Goal: Transaction & Acquisition: Purchase product/service

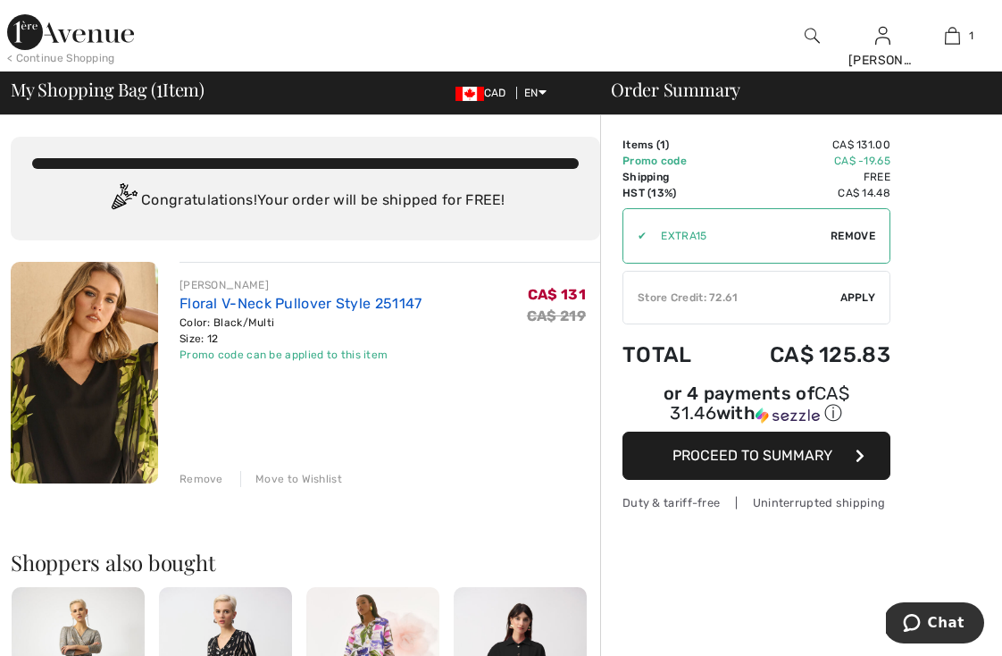
click at [214, 303] on link "Floral V-Neck Pullover Style 251147" at bounding box center [301, 303] width 243 height 17
click at [222, 308] on link "Floral V-Neck Pullover Style 251147" at bounding box center [301, 303] width 243 height 17
click at [208, 297] on link "Floral V-Neck Pullover Style 251147" at bounding box center [301, 303] width 243 height 17
click at [148, 331] on img at bounding box center [84, 373] width 147 height 222
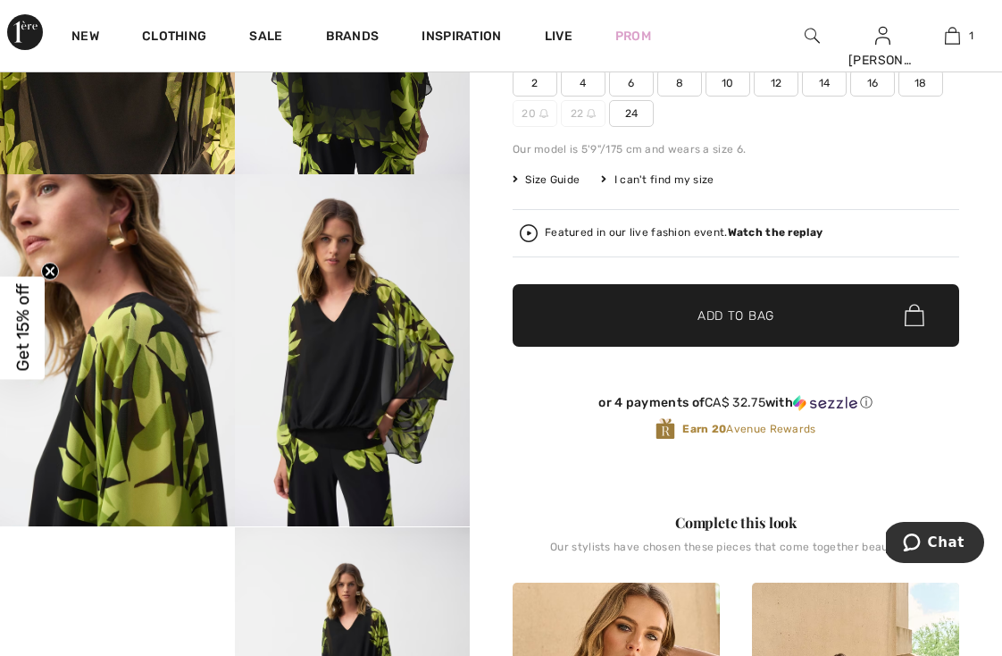
scroll to position [369, 0]
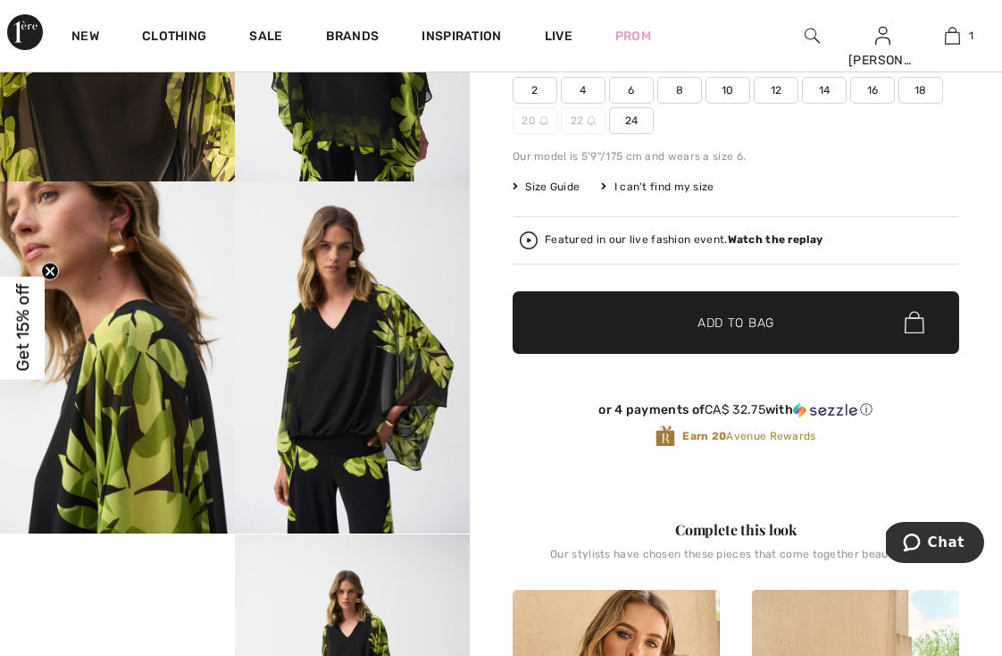
click at [829, 89] on span "14" at bounding box center [824, 90] width 45 height 27
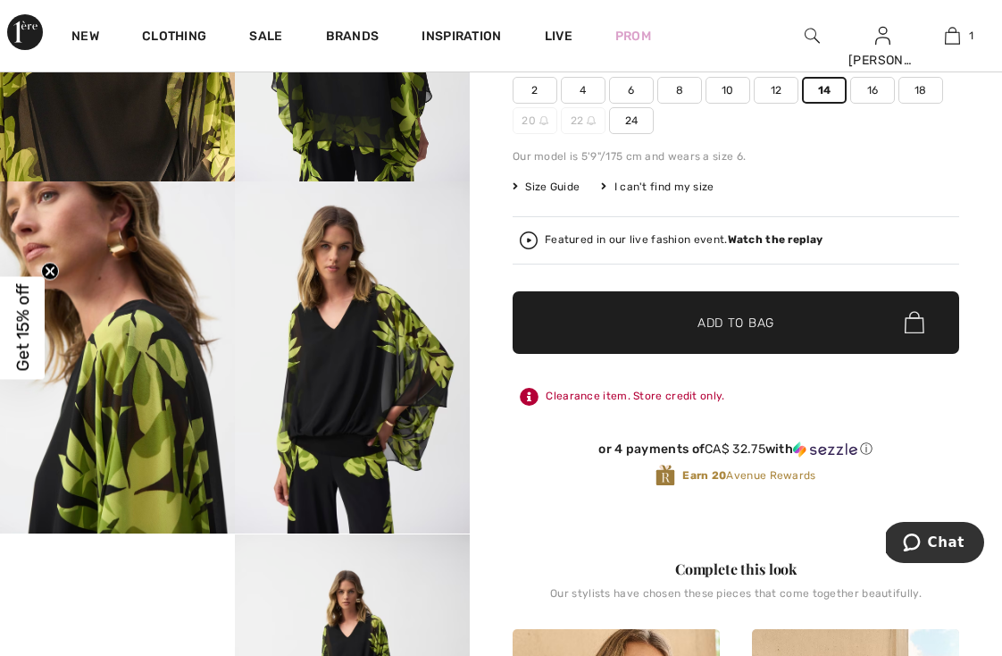
click at [804, 302] on span "✔ Added to Bag Add to Bag" at bounding box center [736, 322] width 447 height 63
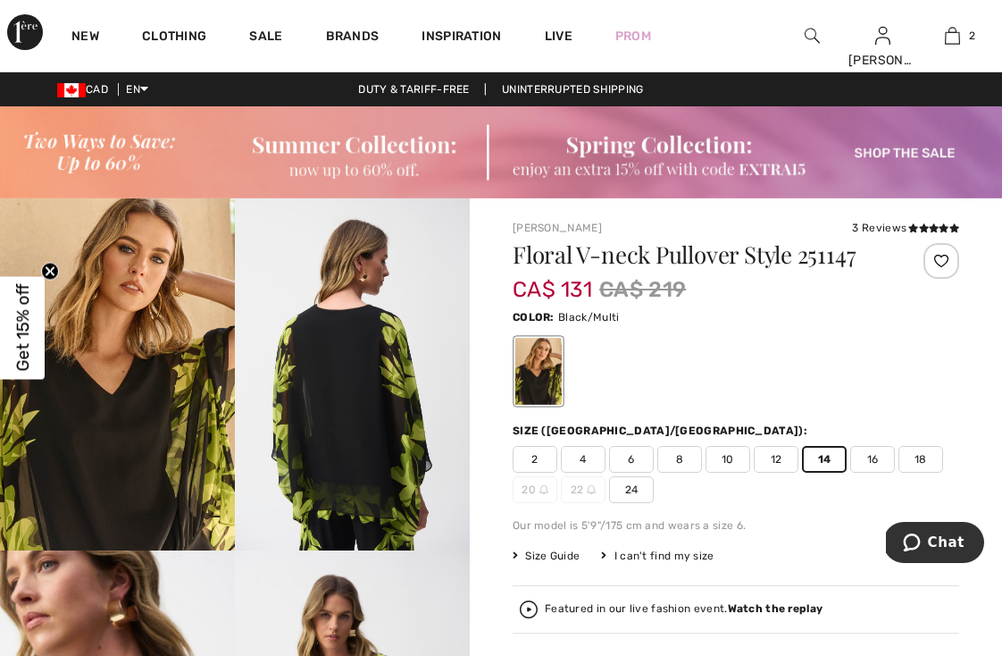
scroll to position [0, 0]
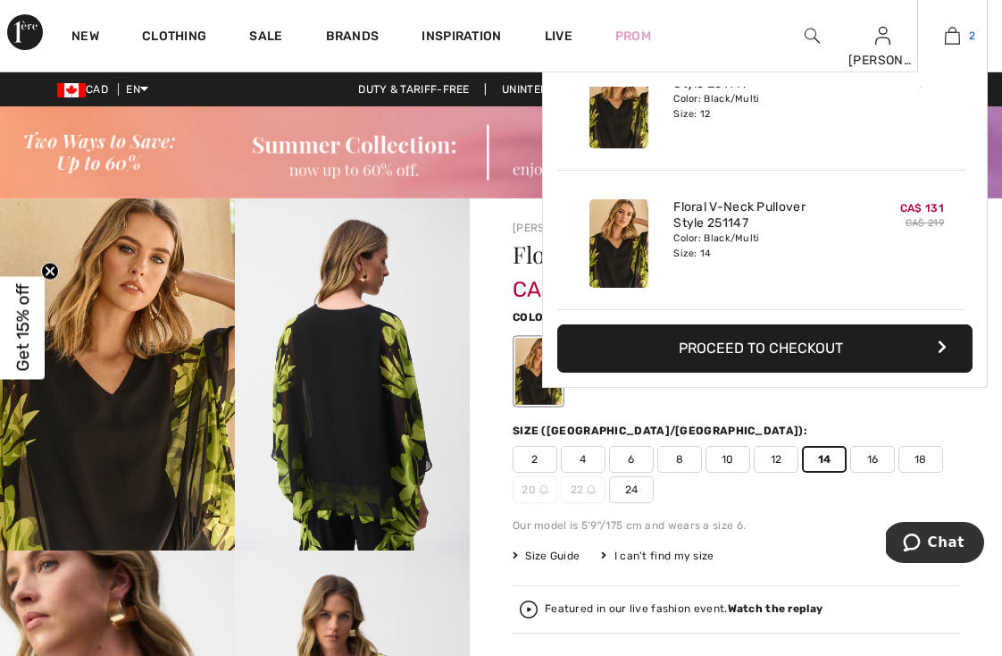
click at [956, 37] on img at bounding box center [952, 35] width 15 height 21
click at [949, 37] on img at bounding box center [952, 35] width 15 height 21
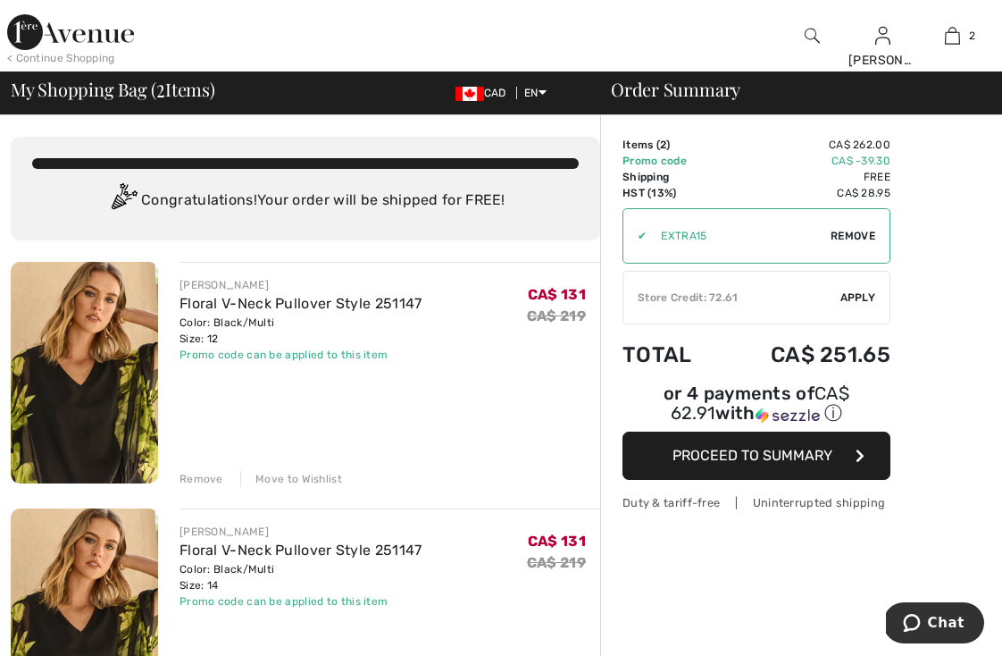
click at [213, 476] on div "Remove" at bounding box center [202, 479] width 44 height 16
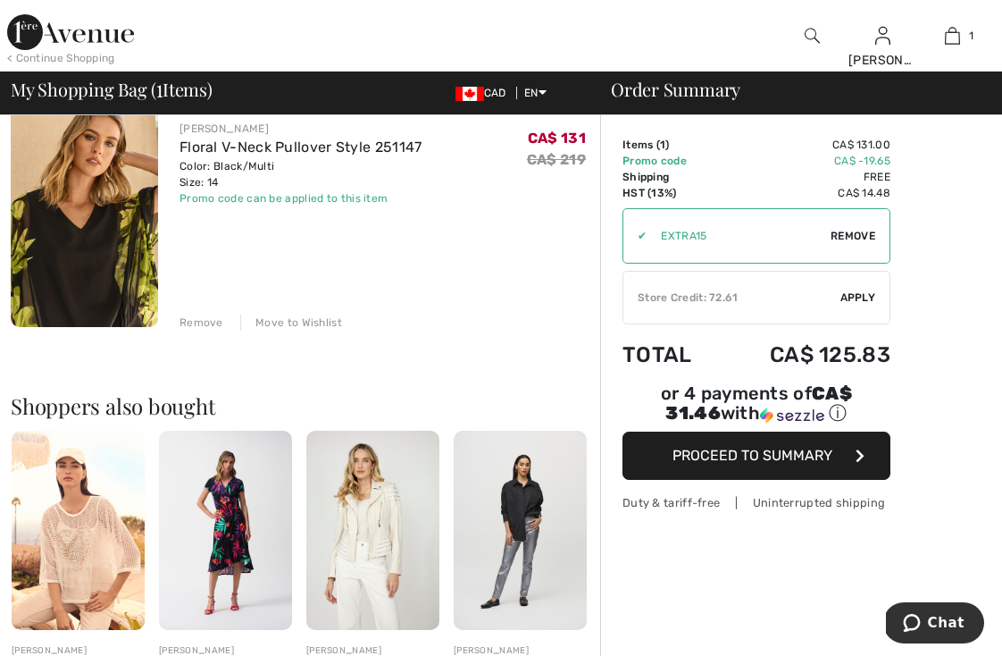
scroll to position [157, 0]
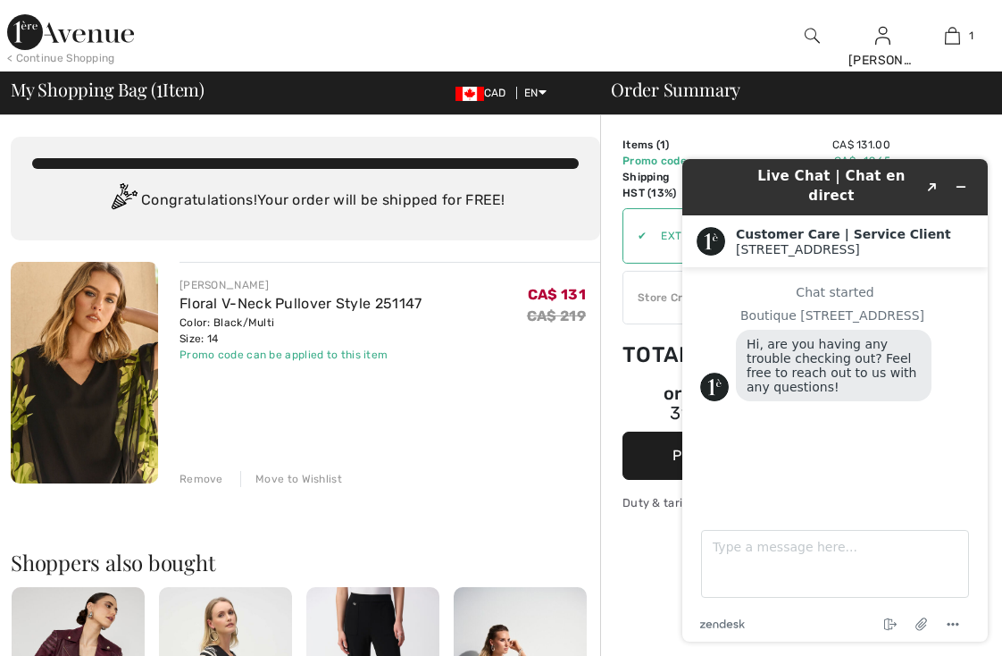
click at [208, 313] on div "Floral V-Neck Pullover Style 251147" at bounding box center [301, 303] width 243 height 21
click at [211, 298] on link "Floral V-Neck Pullover Style 251147" at bounding box center [301, 303] width 243 height 17
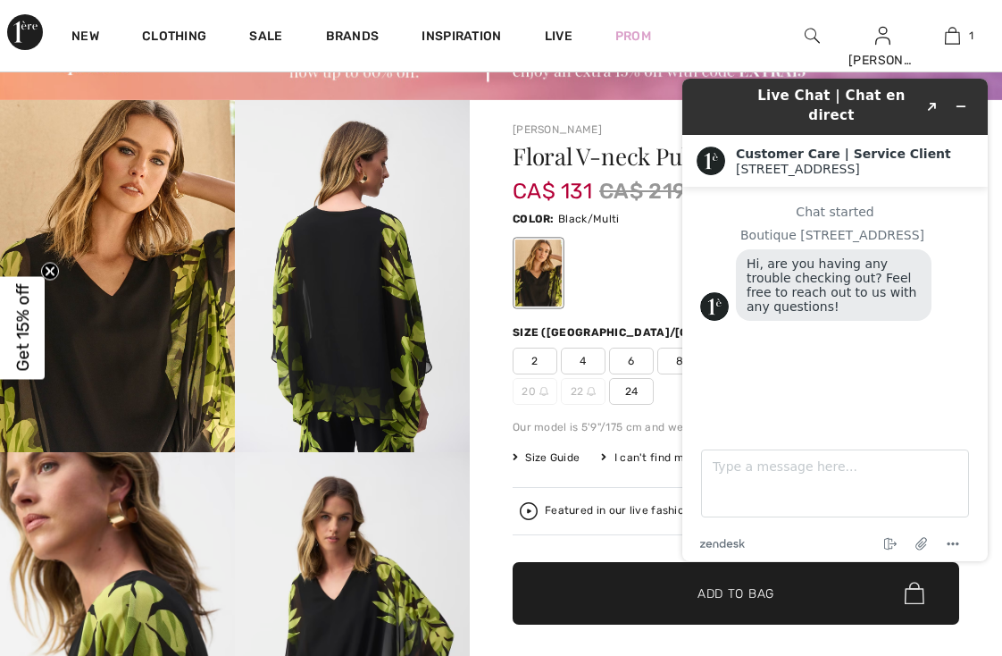
scroll to position [101, 0]
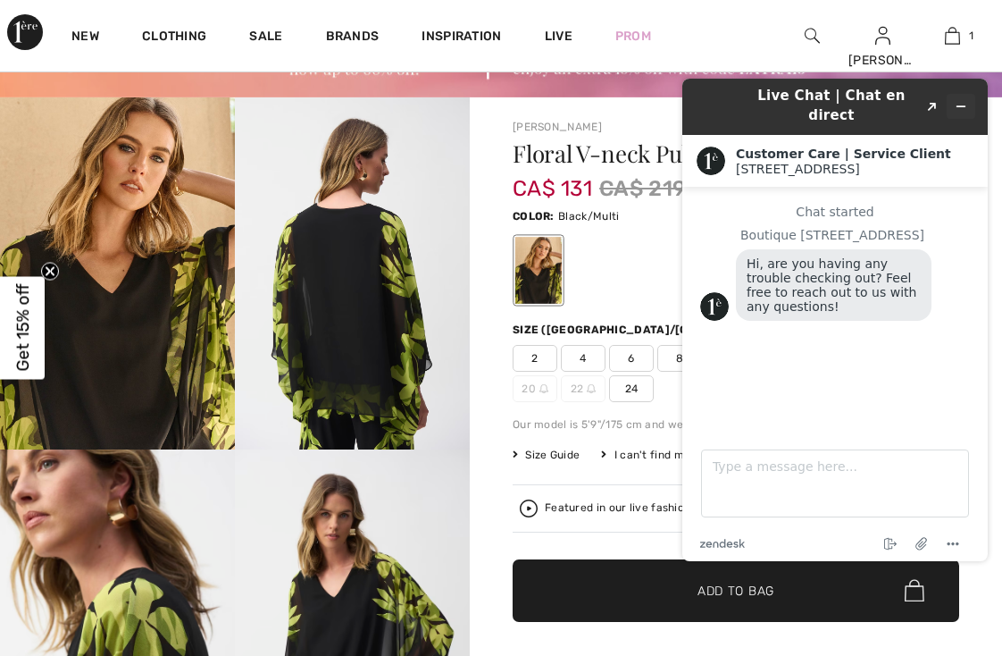
click at [962, 106] on icon "Minimize widget" at bounding box center [961, 106] width 8 height 0
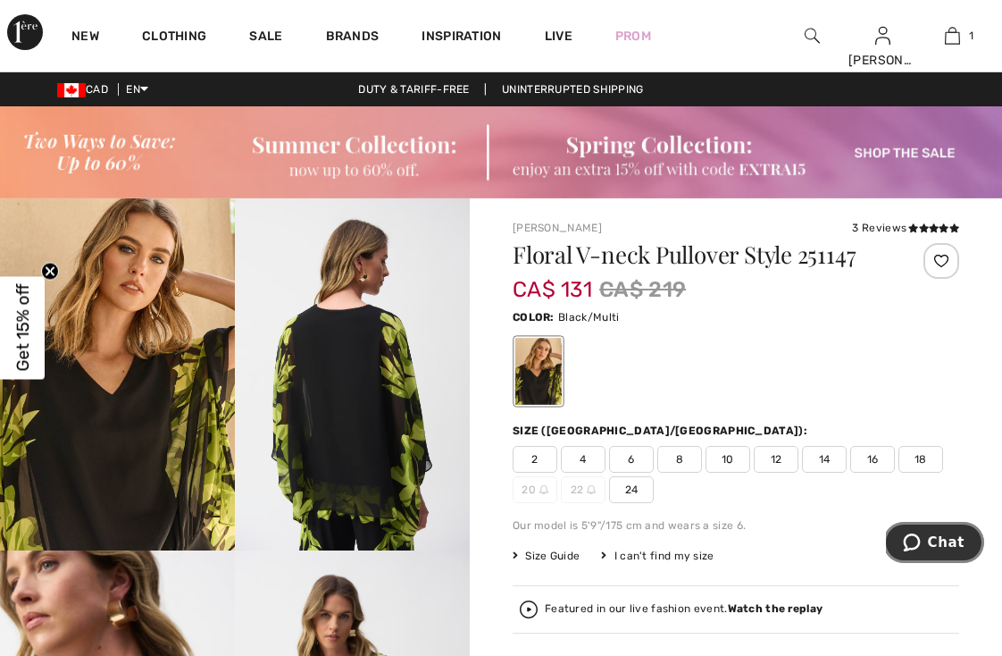
scroll to position [0, 0]
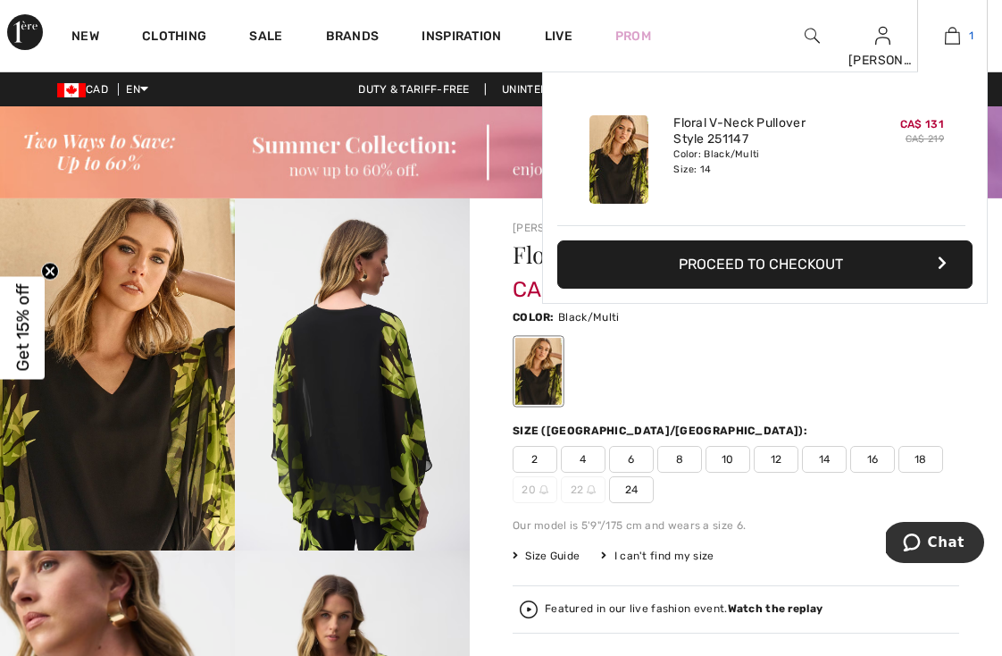
click at [959, 38] on img at bounding box center [952, 35] width 15 height 21
click at [813, 270] on button "Proceed to Checkout" at bounding box center [764, 264] width 415 height 48
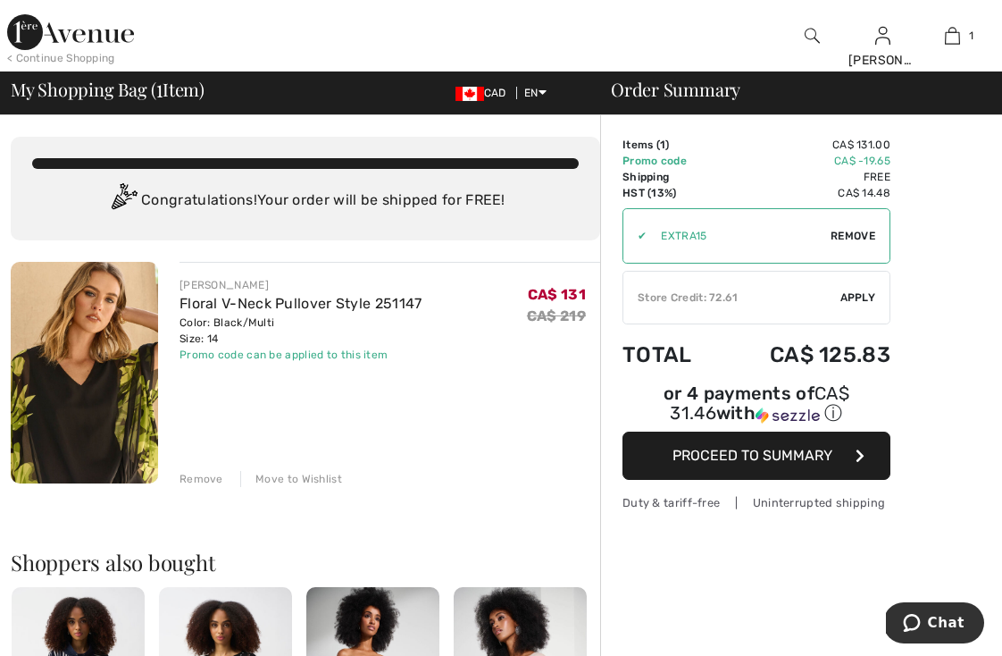
click at [96, 387] on img at bounding box center [84, 373] width 147 height 222
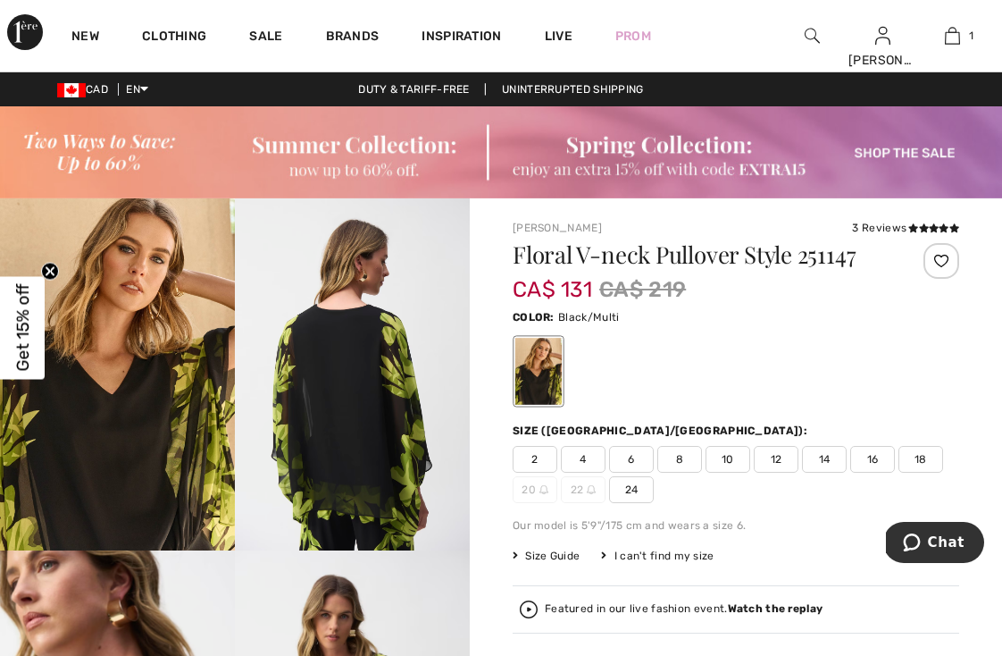
click at [313, 411] on img at bounding box center [352, 374] width 235 height 352
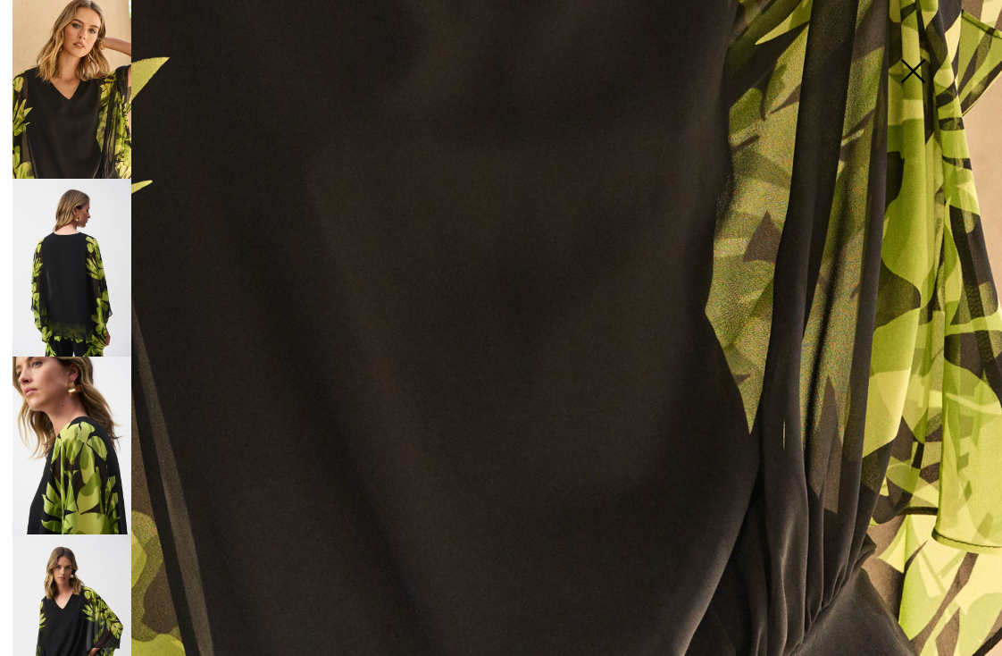
scroll to position [848, 0]
click at [85, 478] on img at bounding box center [72, 445] width 119 height 178
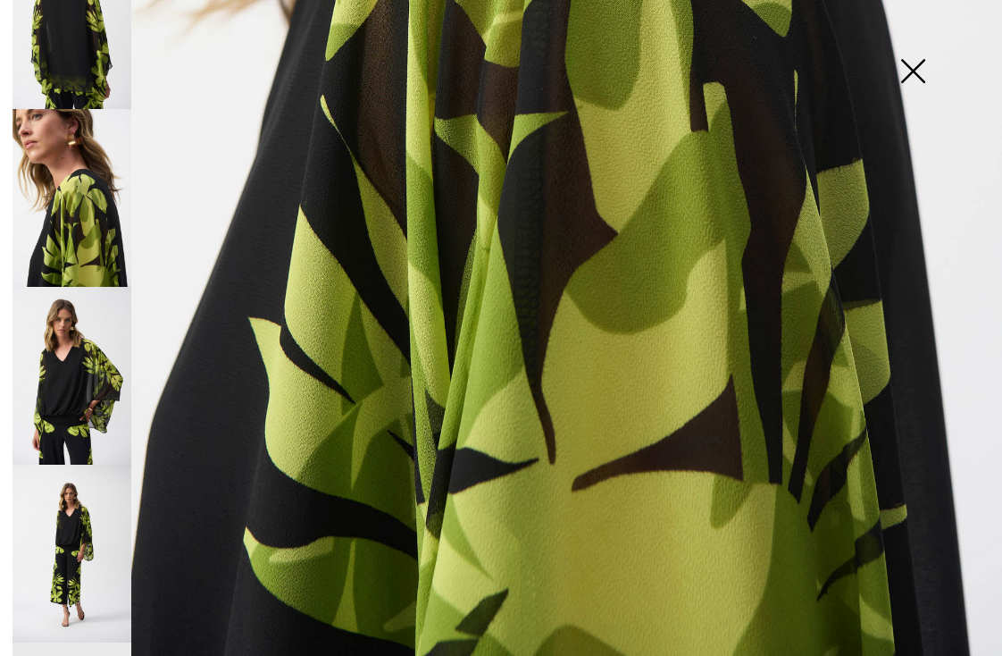
scroll to position [250, 0]
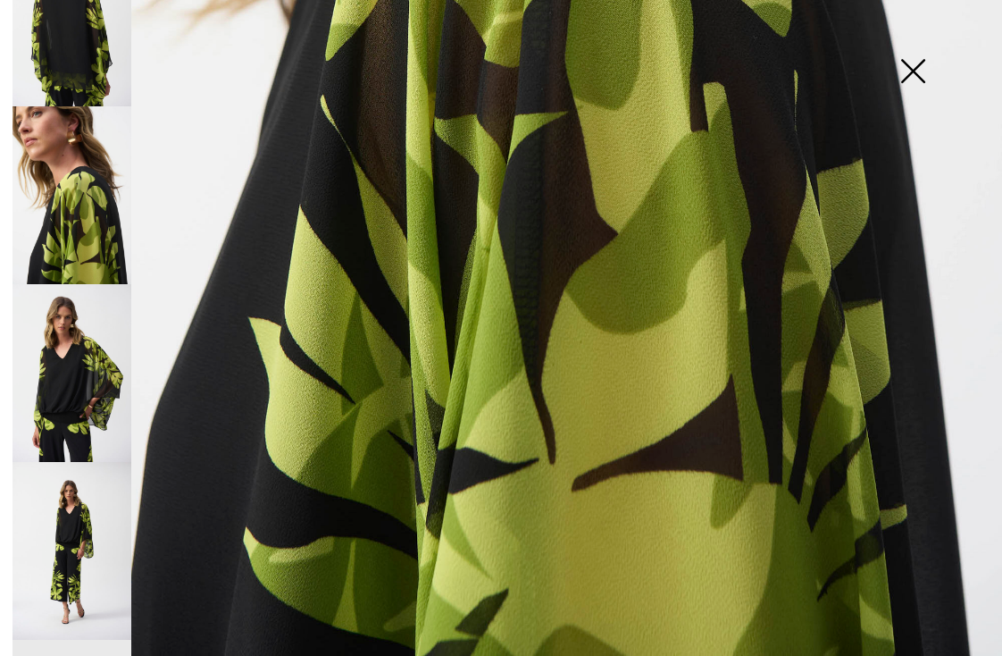
click at [96, 377] on img at bounding box center [72, 373] width 119 height 178
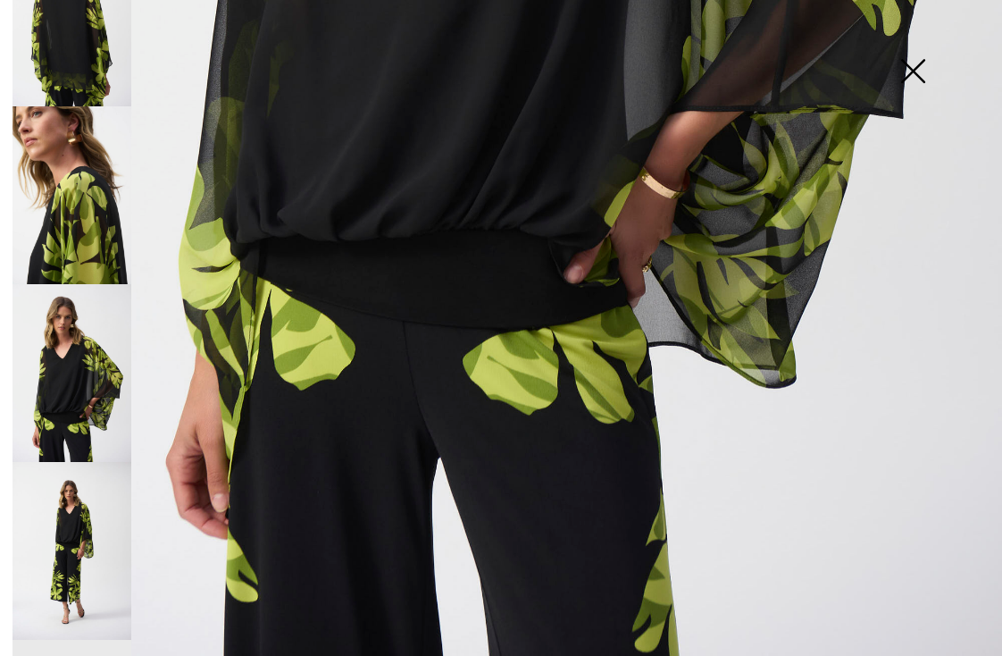
click at [63, 506] on img at bounding box center [72, 551] width 119 height 178
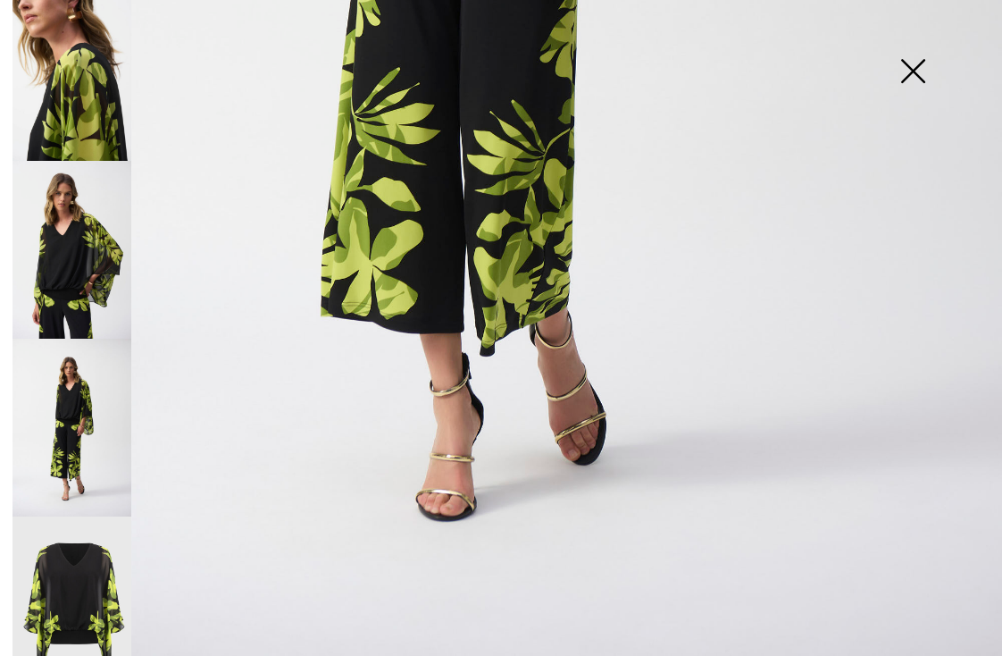
scroll to position [372, 0]
click at [76, 533] on img at bounding box center [72, 606] width 119 height 179
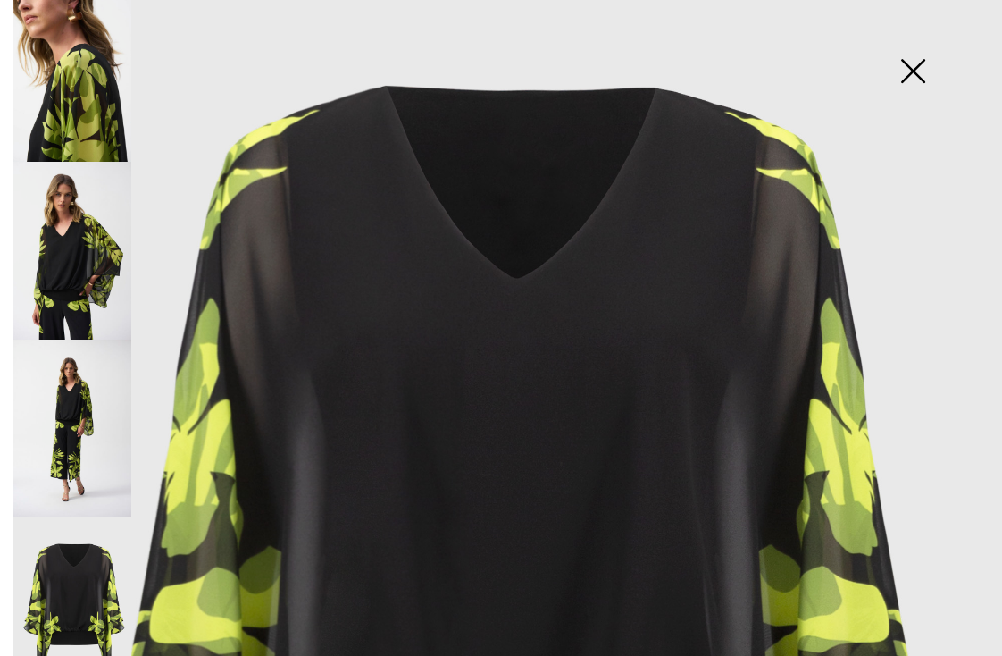
scroll to position [137, 0]
click at [127, 244] on img at bounding box center [72, 251] width 119 height 178
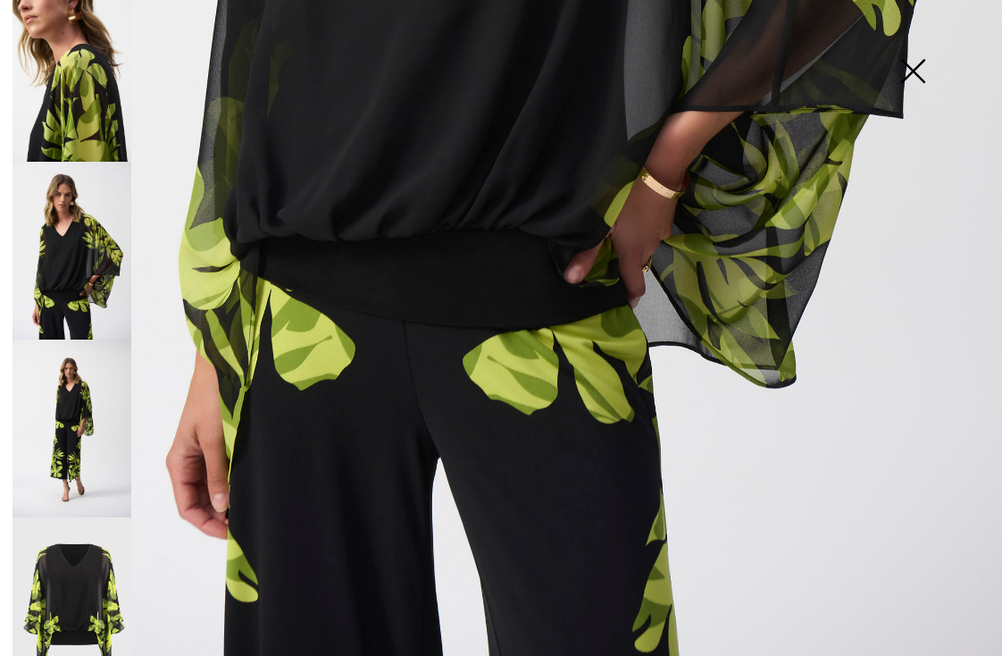
scroll to position [846, 0]
click at [120, 107] on img at bounding box center [72, 73] width 119 height 178
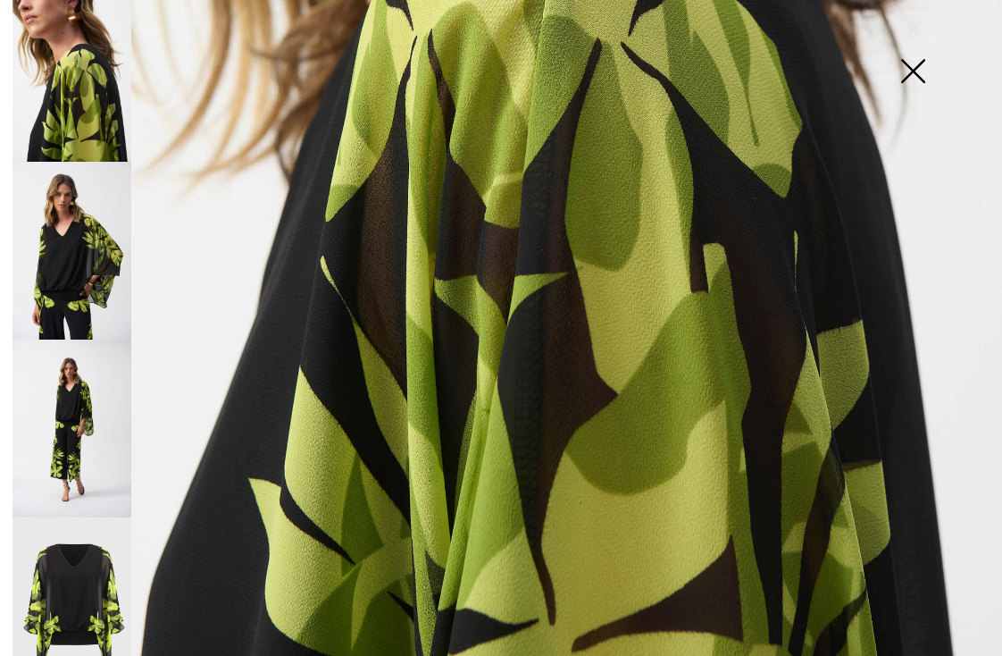
scroll to position [540, 0]
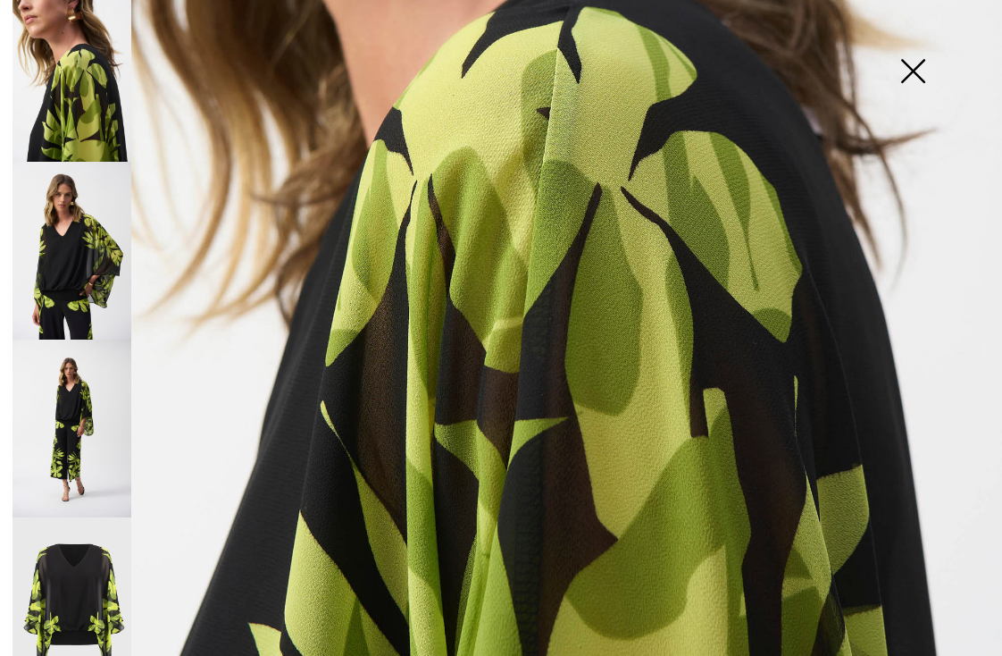
click at [920, 69] on img at bounding box center [912, 73] width 89 height 92
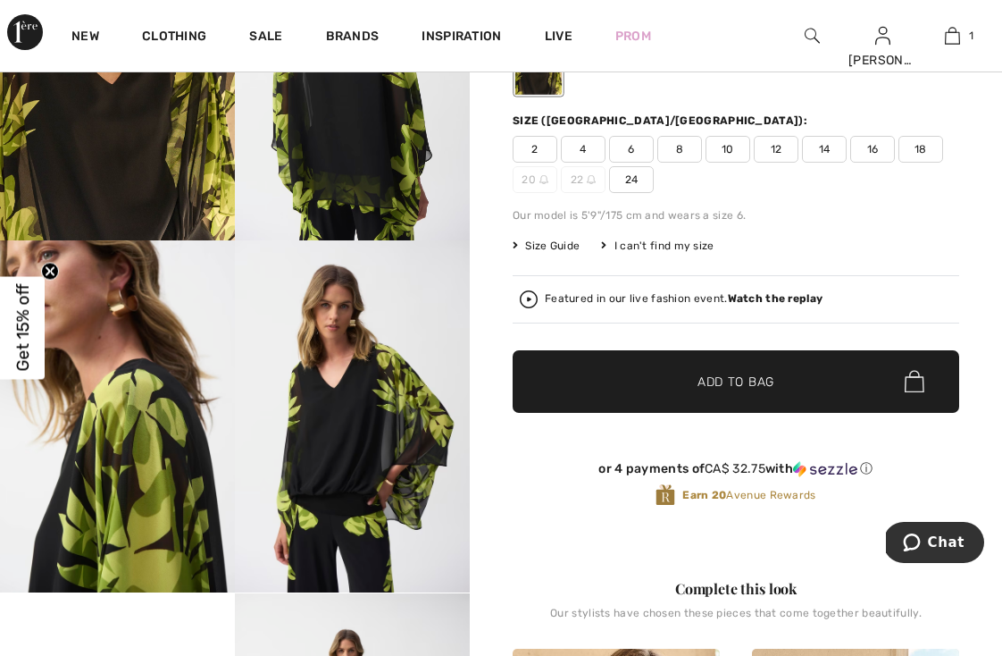
scroll to position [301, 0]
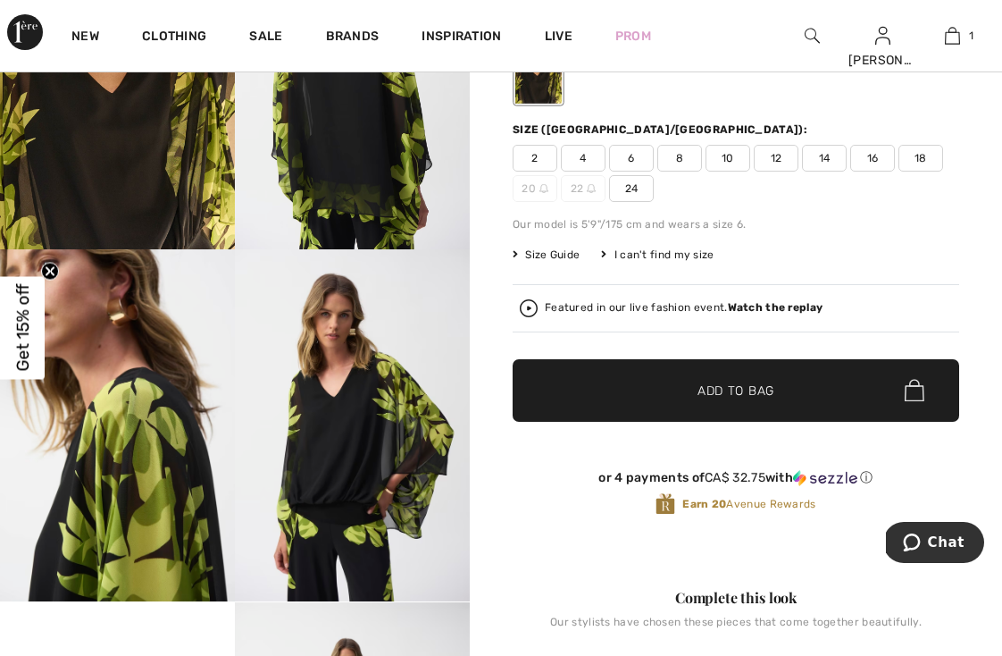
click at [798, 308] on strong "Watch the replay" at bounding box center [776, 307] width 96 height 13
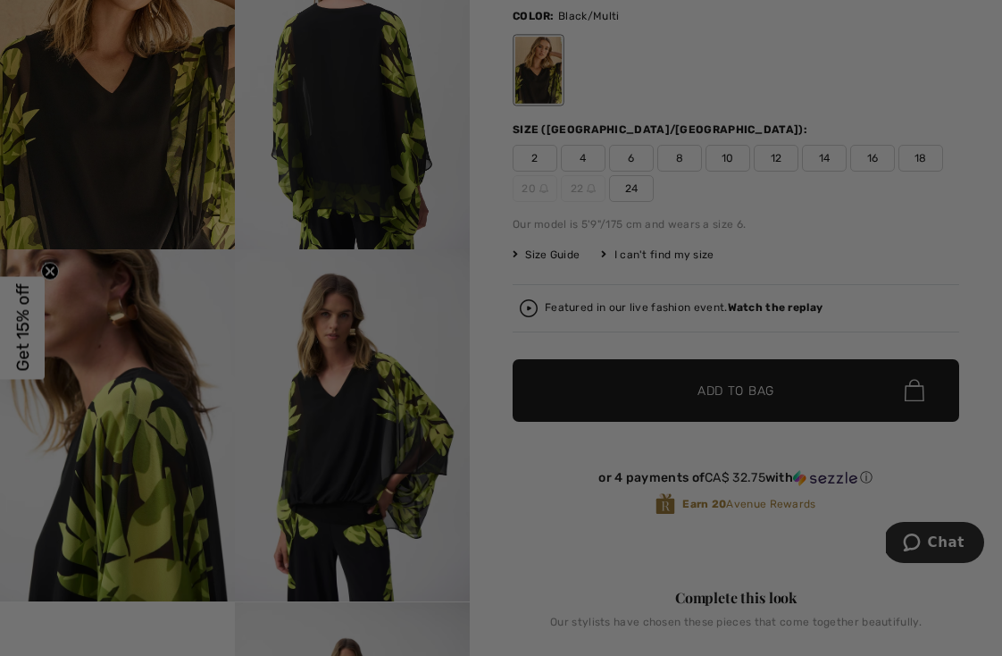
scroll to position [0, 0]
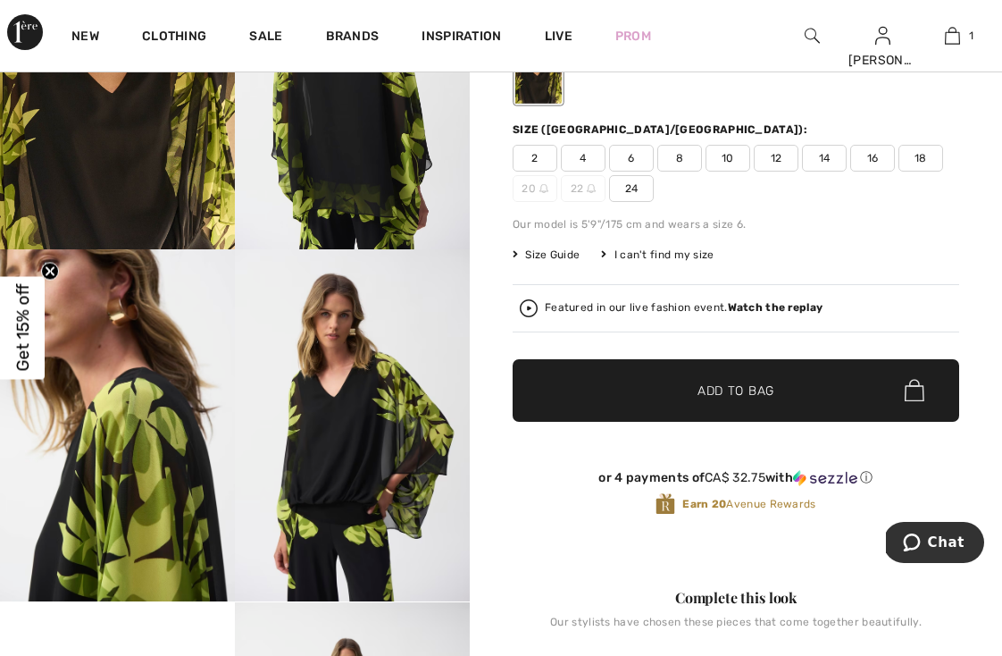
scroll to position [296, 0]
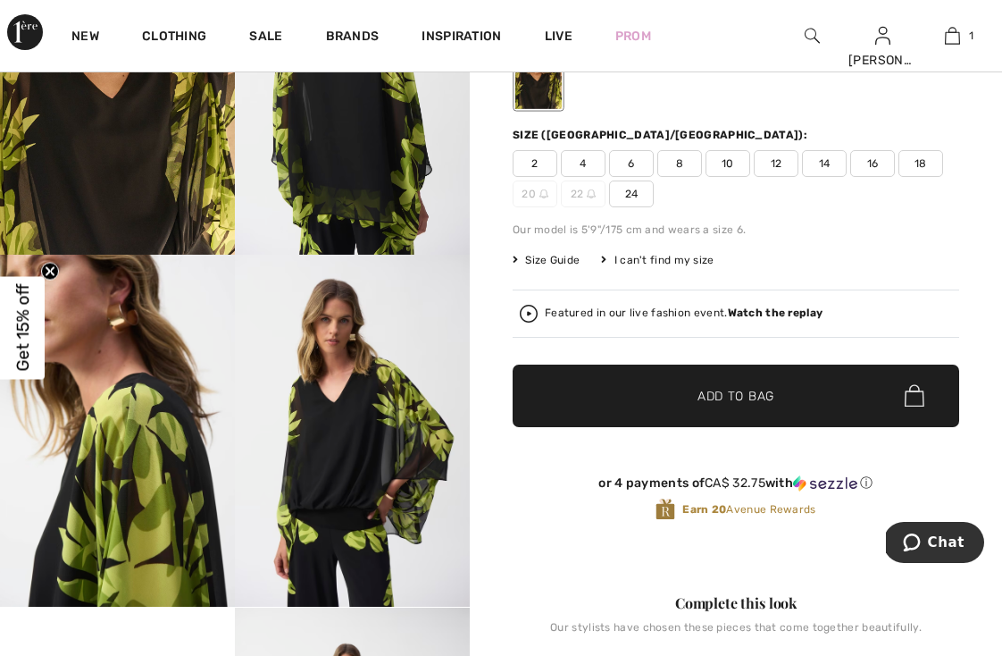
click at [549, 257] on span "Size Guide" at bounding box center [546, 260] width 67 height 16
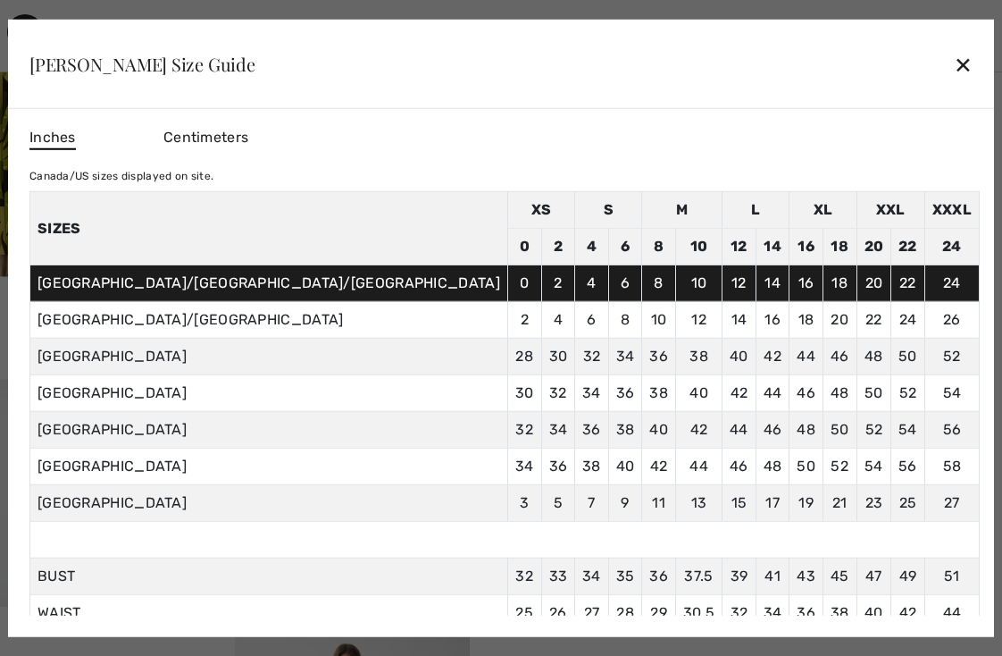
click at [954, 67] on div "✕" at bounding box center [963, 65] width 19 height 38
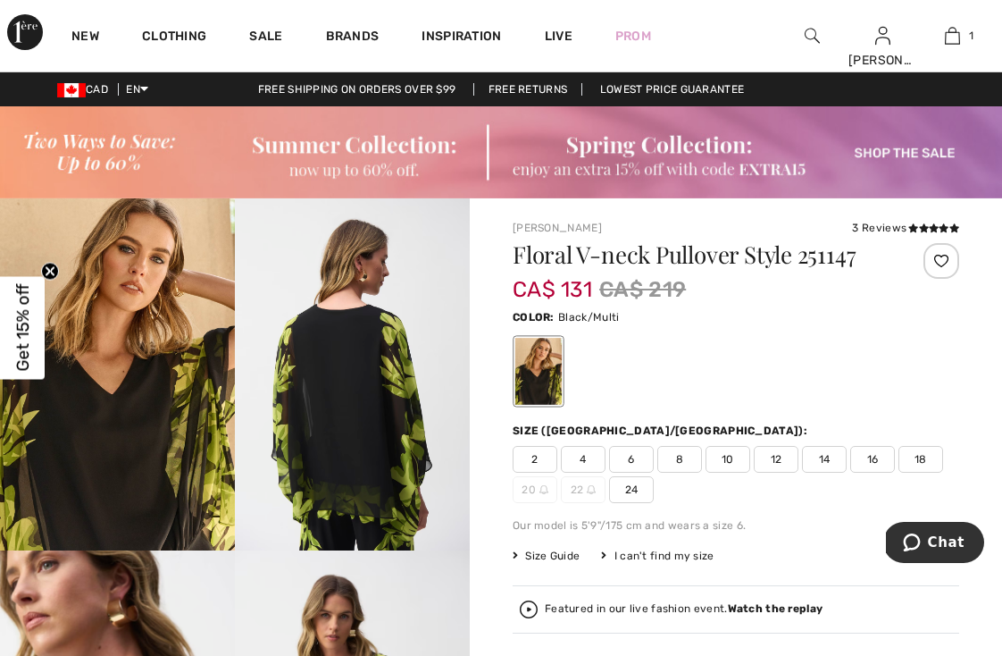
scroll to position [0, 0]
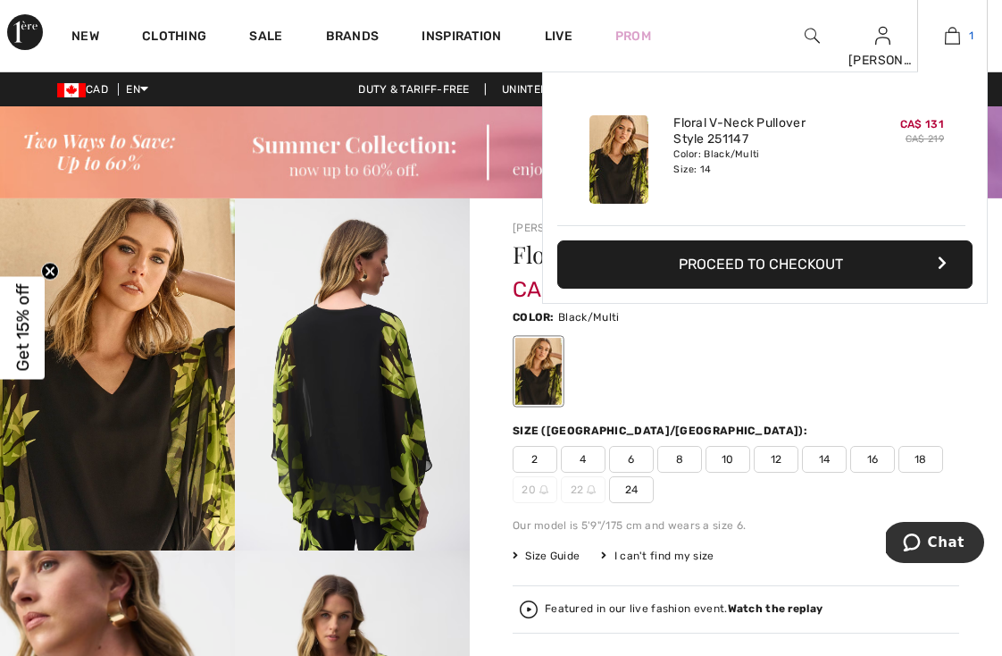
click at [955, 42] on img at bounding box center [952, 35] width 15 height 21
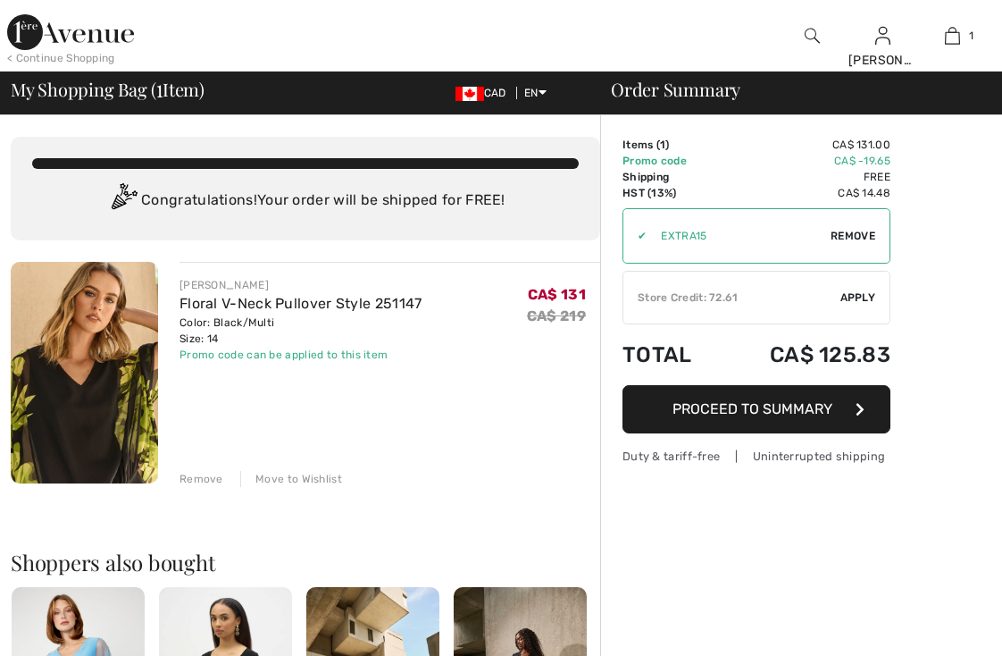
checkbox input "true"
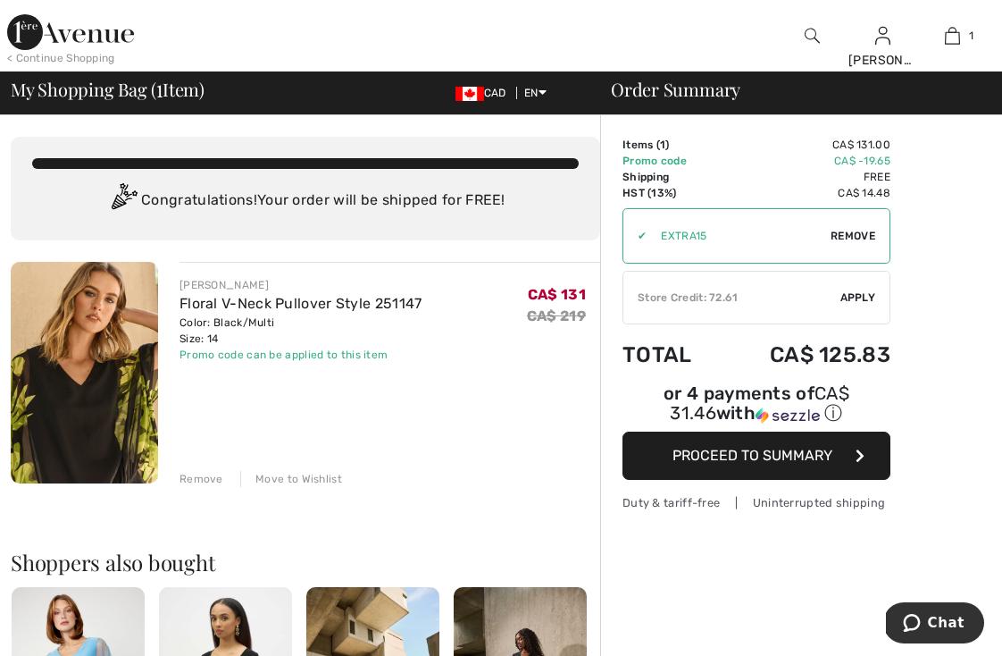
click at [716, 297] on div "Store Credit: 72.61" at bounding box center [731, 297] width 217 height 16
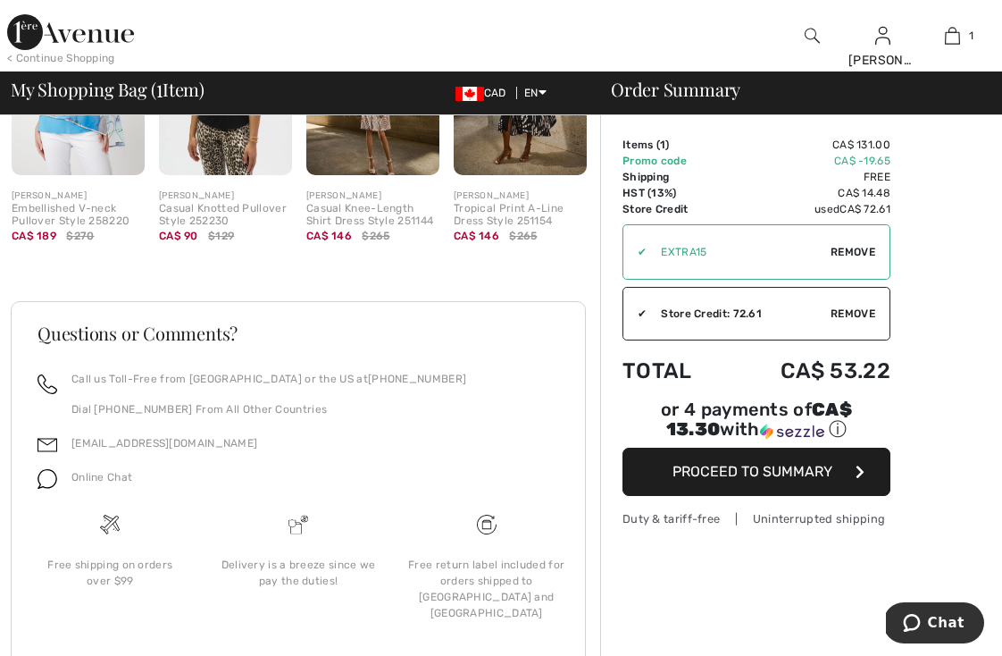
scroll to position [611, 0]
click at [729, 477] on span "Proceed to Summary" at bounding box center [753, 471] width 160 height 17
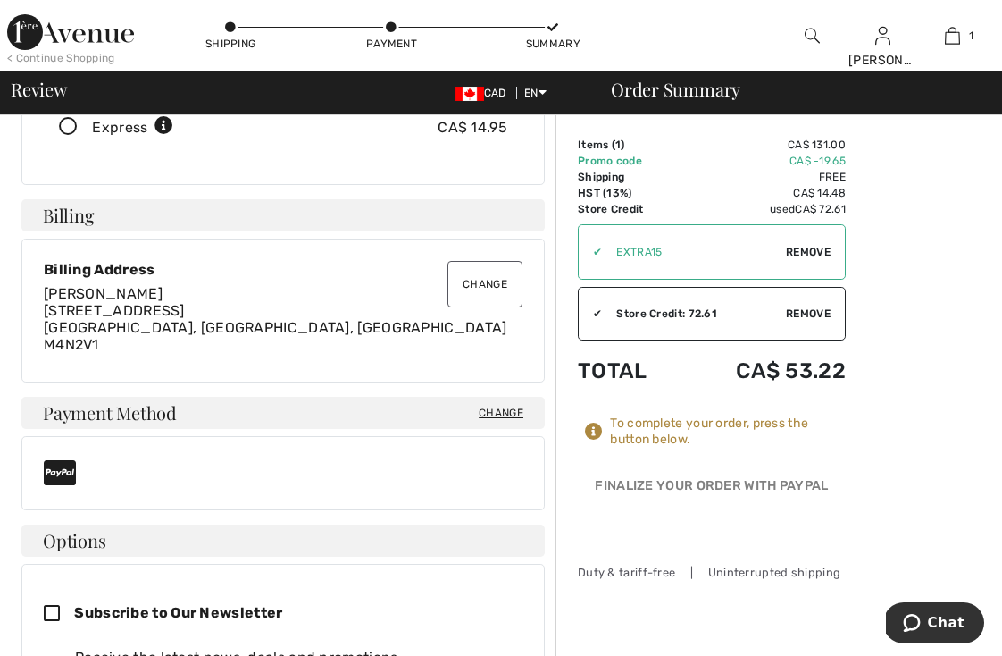
scroll to position [337, 0]
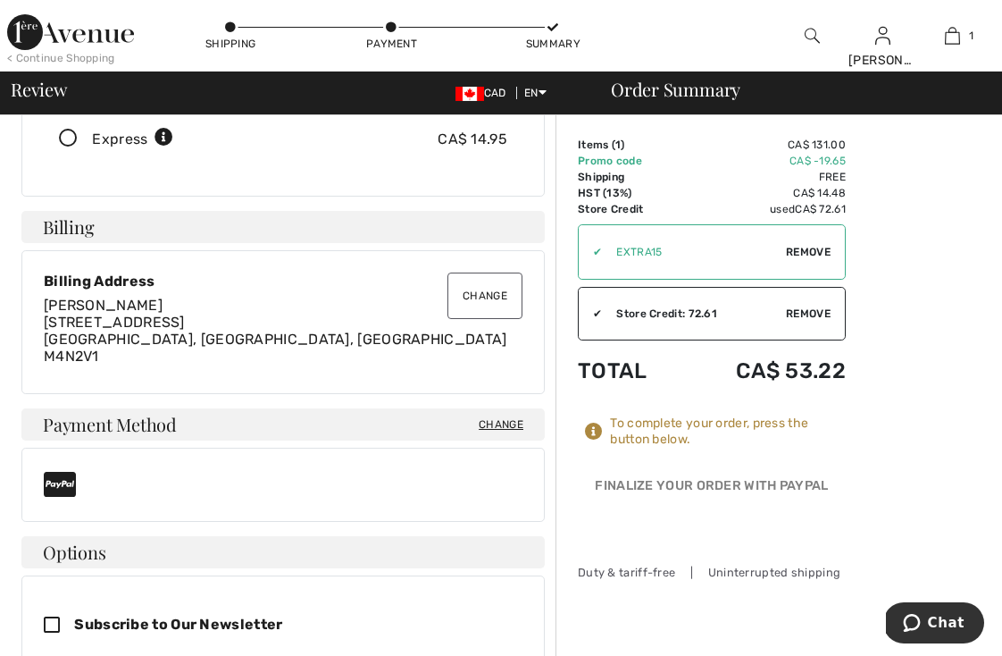
click at [506, 420] on span "Change" at bounding box center [501, 424] width 45 height 16
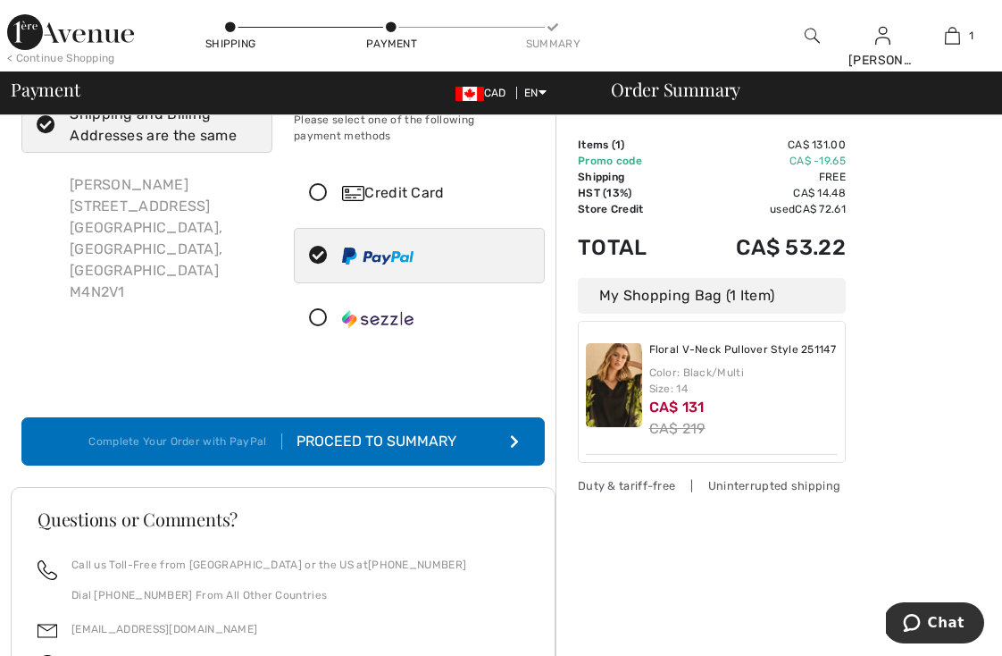
click at [324, 192] on icon at bounding box center [318, 193] width 47 height 19
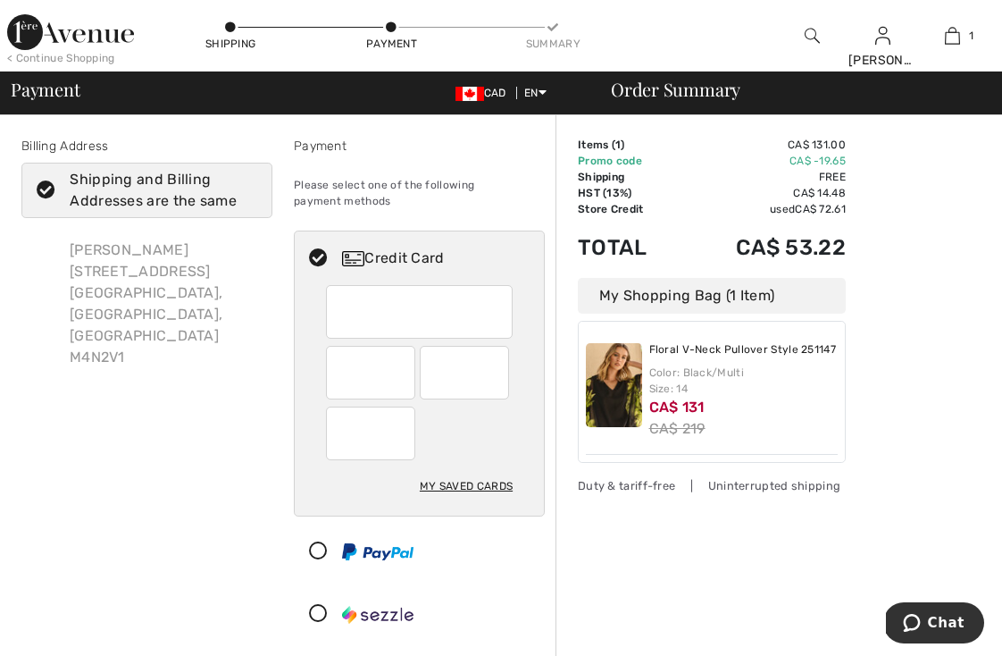
drag, startPoint x: 179, startPoint y: 232, endPoint x: 180, endPoint y: 241, distance: 9.1
click at [180, 241] on div "Susan Hiraishi 1515 Mount Pleasant Road Toronto, ON, CA M4N2V1" at bounding box center [163, 303] width 217 height 157
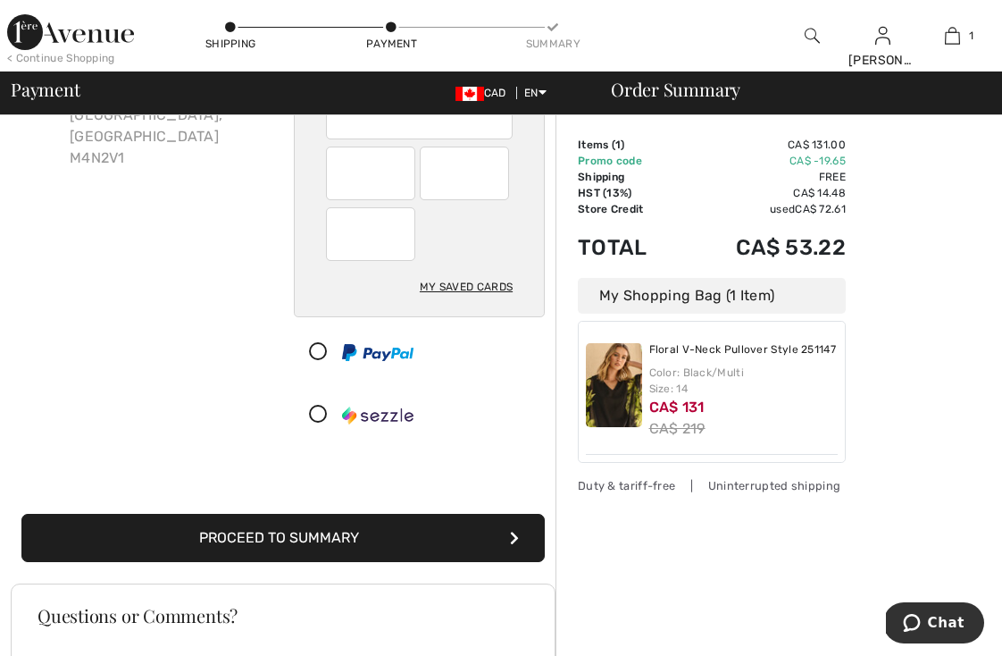
scroll to position [220, 0]
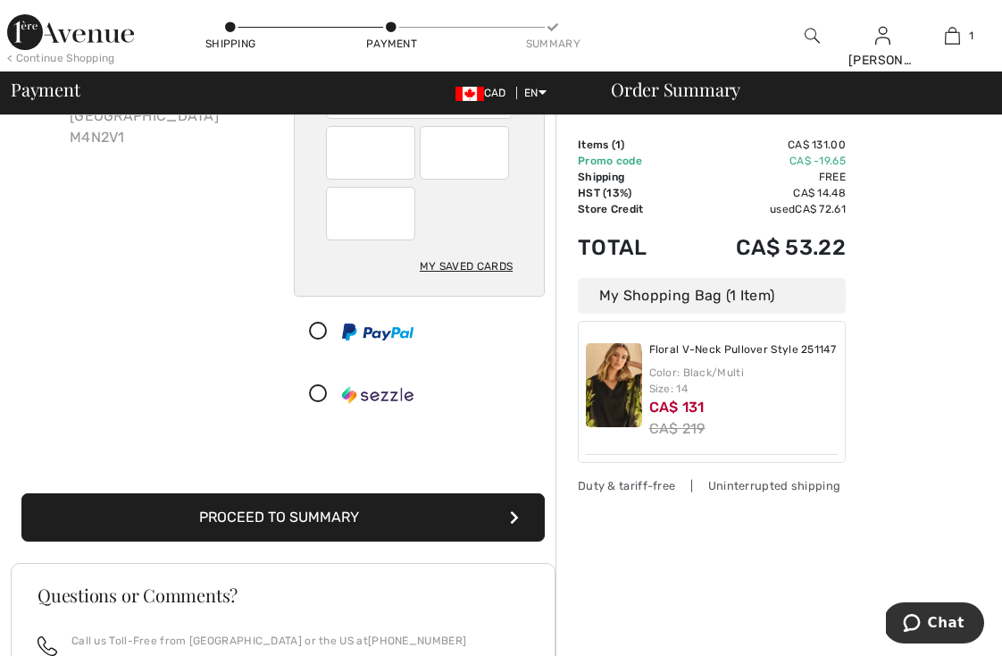
click at [403, 522] on button "Proceed to Summary" at bounding box center [282, 517] width 523 height 48
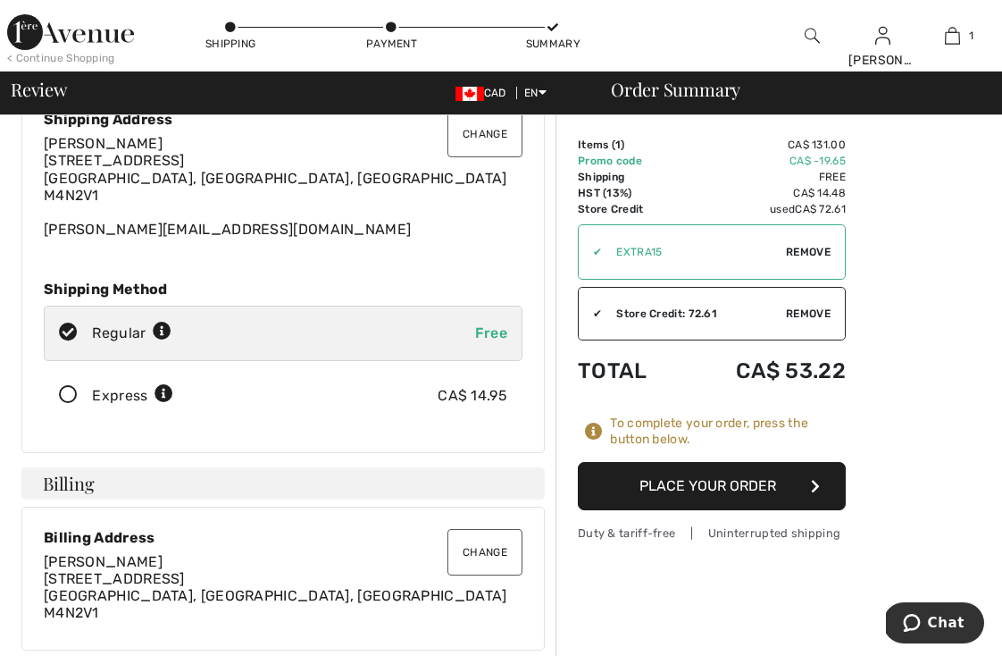
scroll to position [78, 0]
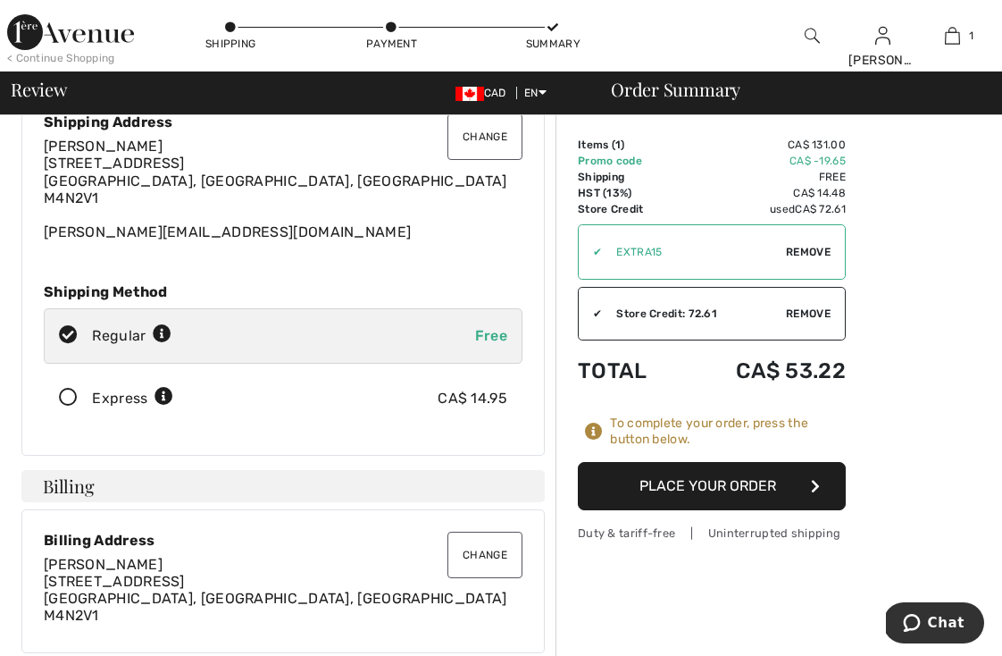
click at [716, 481] on button "Place Your Order" at bounding box center [712, 486] width 268 height 48
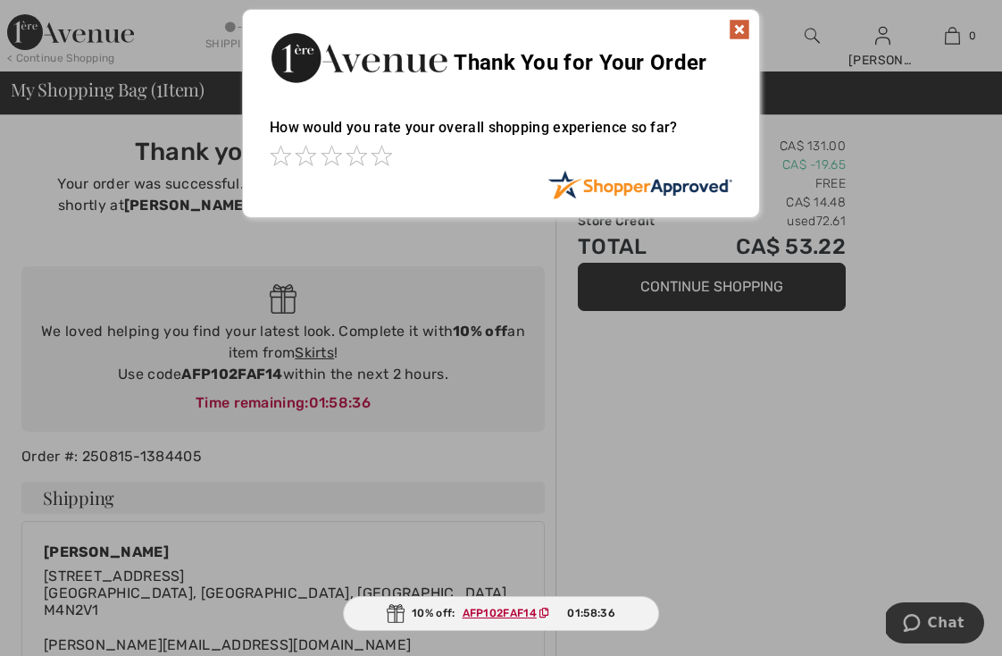
click at [745, 29] on img at bounding box center [739, 29] width 21 height 21
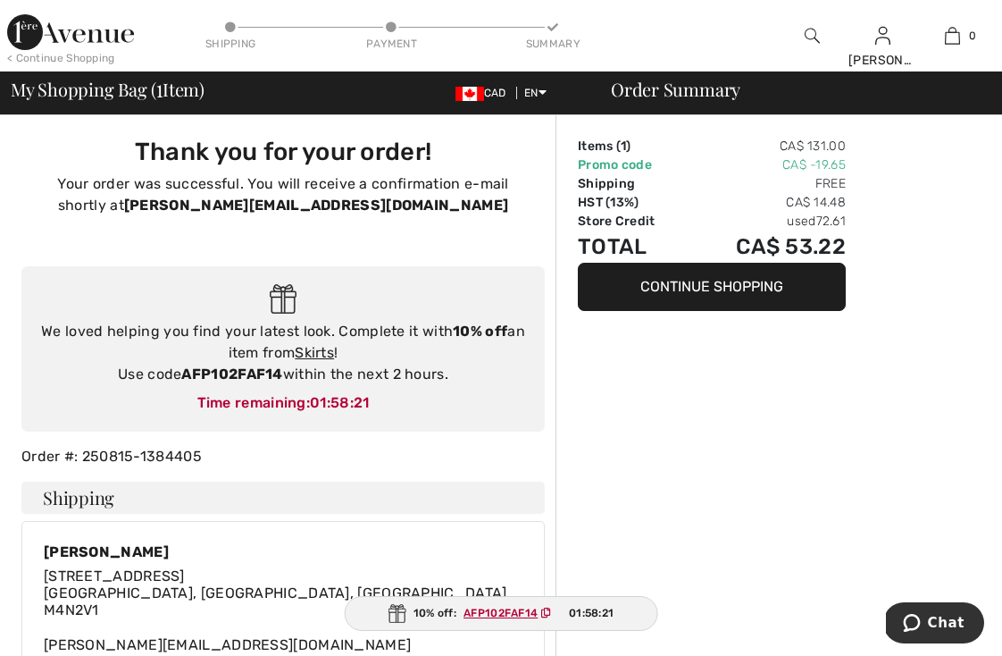
click at [98, 53] on div "< Continue Shopping" at bounding box center [61, 58] width 108 height 16
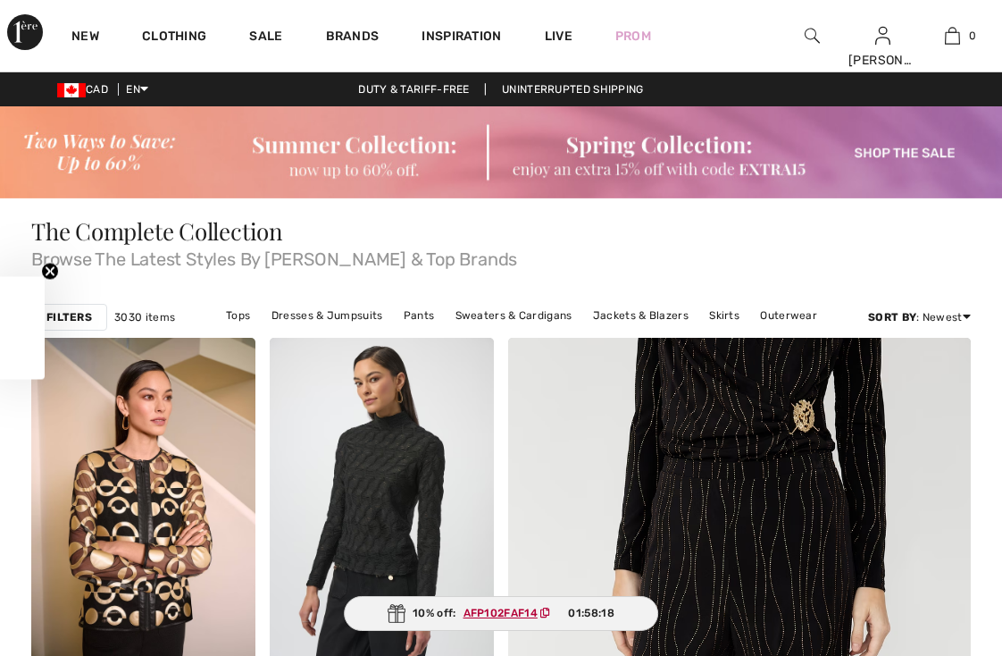
checkbox input "true"
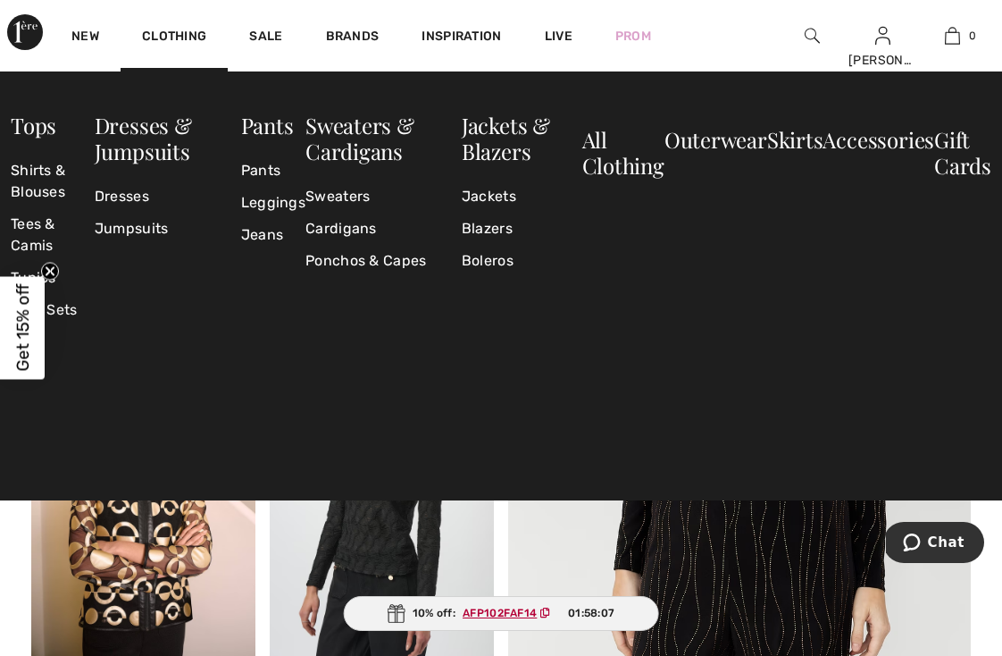
click at [175, 26] on div "Clothing" at bounding box center [174, 35] width 107 height 71
click at [174, 37] on link "Clothing" at bounding box center [174, 38] width 64 height 19
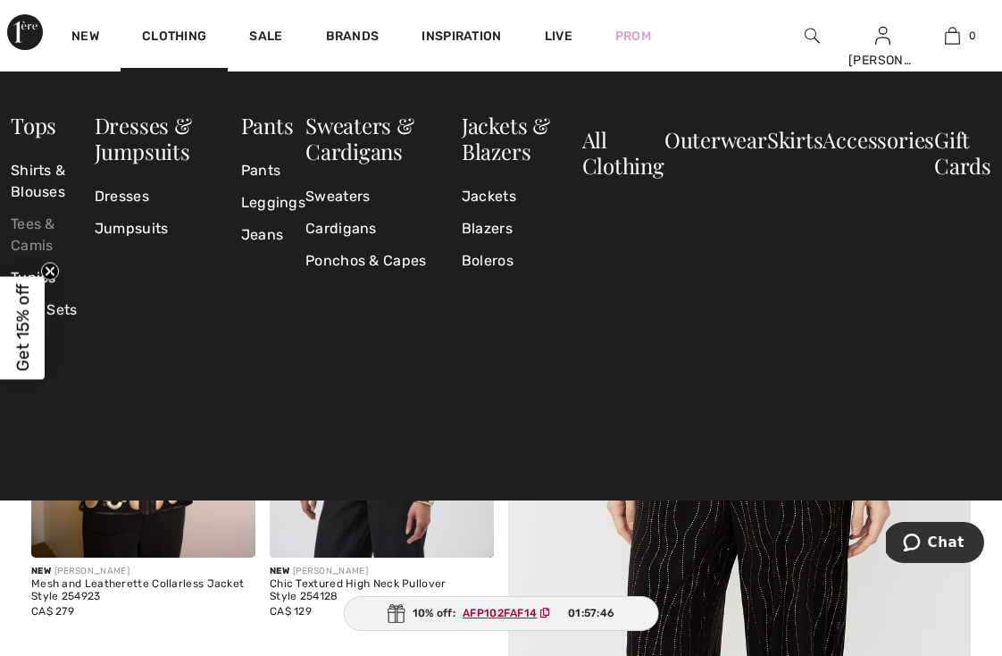
scroll to position [126, 0]
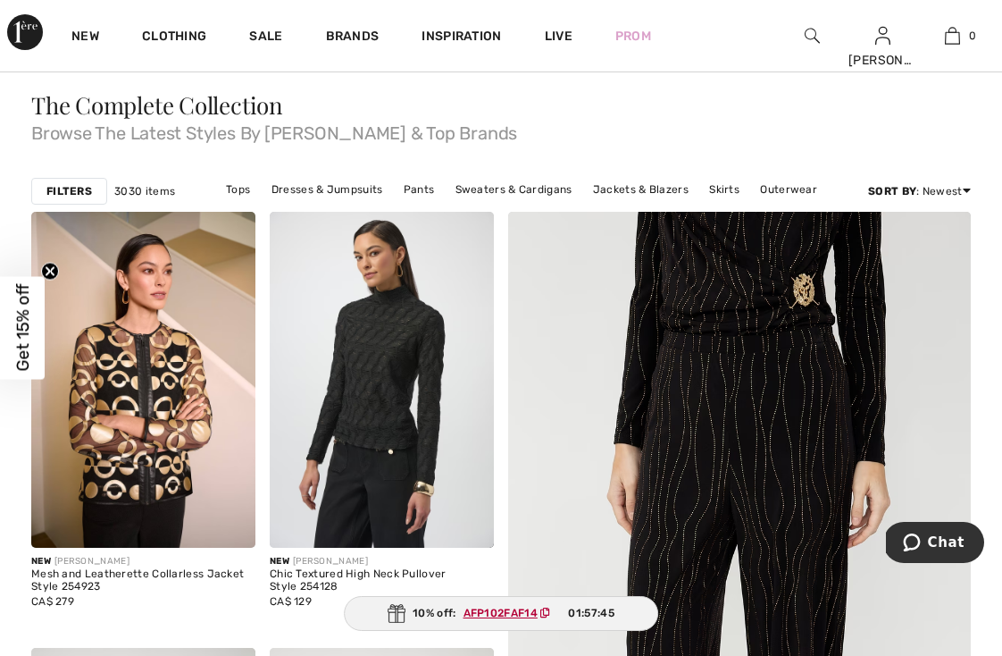
click at [30, 300] on span "Get 15% off" at bounding box center [23, 328] width 21 height 88
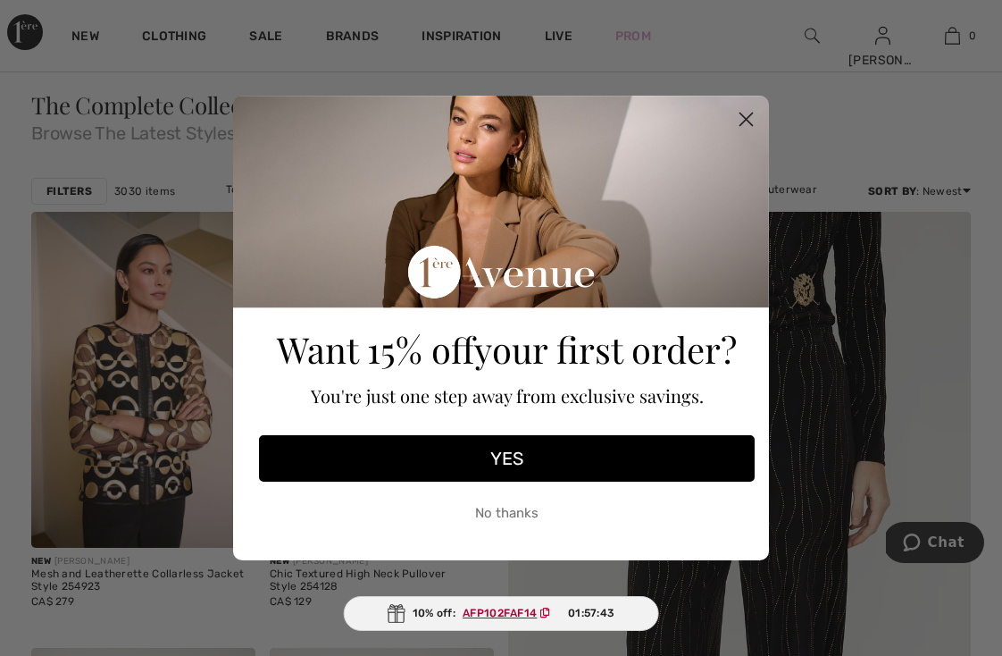
click at [747, 117] on circle "Close dialog" at bounding box center [746, 119] width 29 height 29
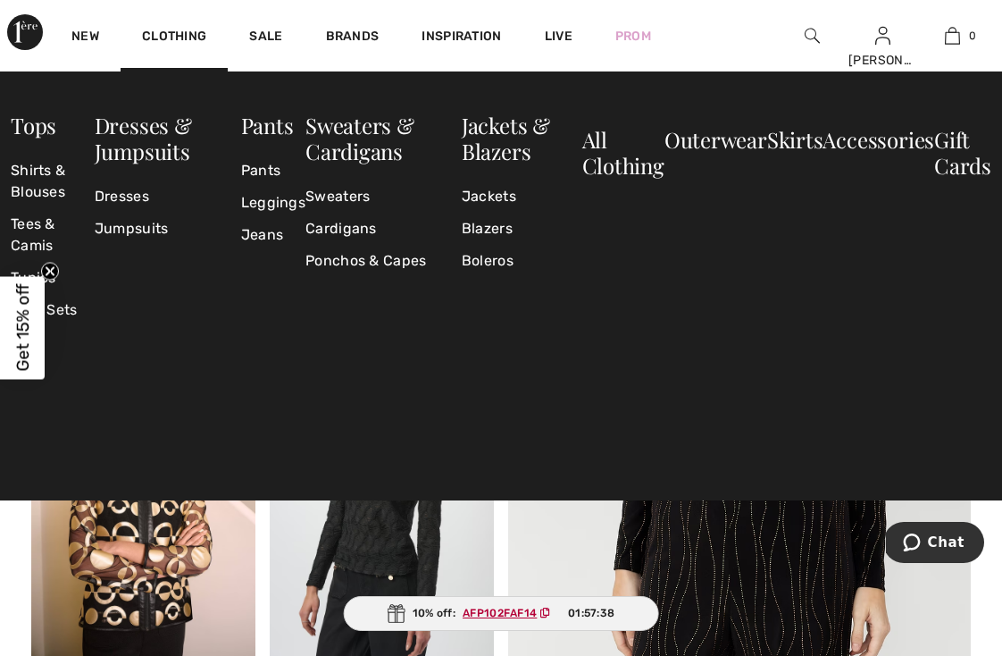
scroll to position [0, 0]
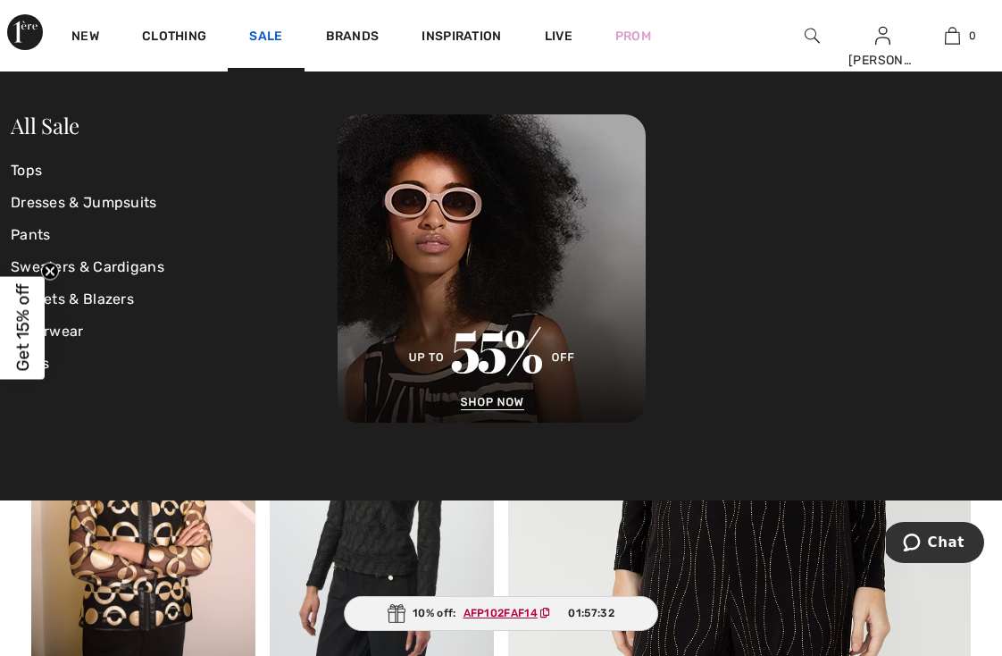
click at [273, 35] on link "Sale" at bounding box center [265, 38] width 33 height 19
click at [261, 31] on link "Sale" at bounding box center [265, 38] width 33 height 19
